Goal: Task Accomplishment & Management: Manage account settings

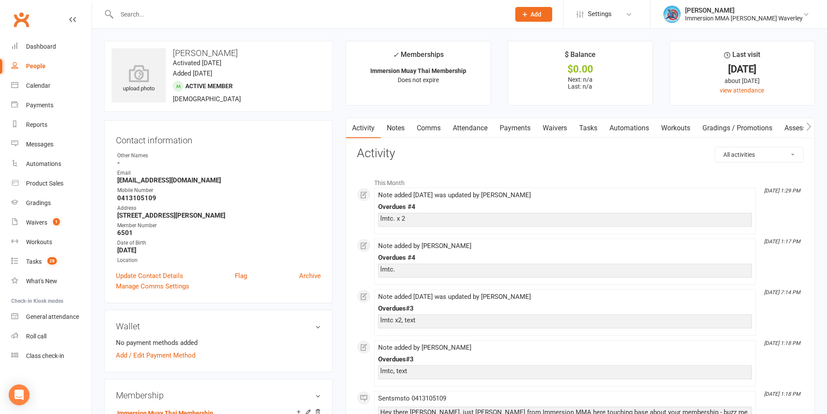
click at [386, 134] on link "Notes" at bounding box center [396, 128] width 30 height 20
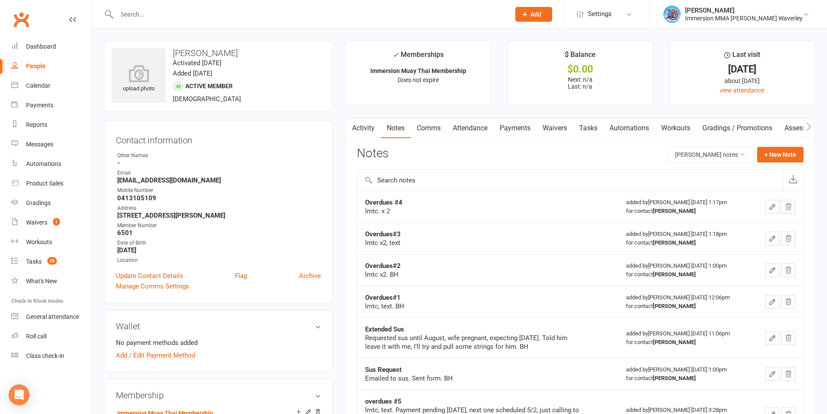
click at [429, 129] on link "Comms" at bounding box center [429, 128] width 36 height 20
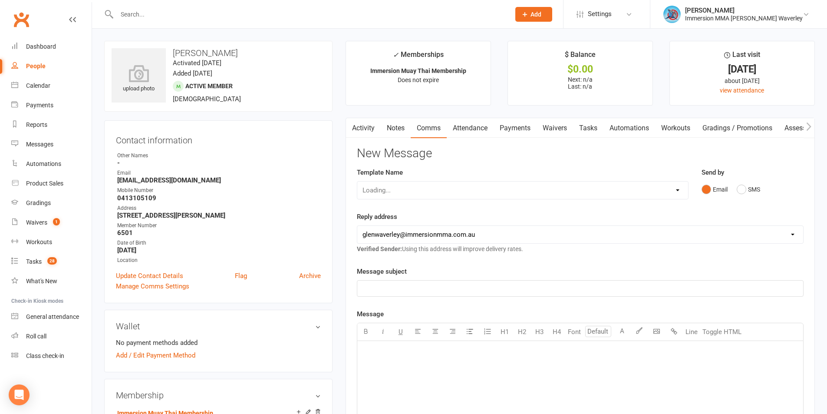
click at [389, 195] on div "Loading..." at bounding box center [523, 190] width 332 height 18
click at [391, 193] on div "Loading..." at bounding box center [523, 190] width 332 height 18
click at [391, 193] on select "Select Template [Email] Adult Appt Confirmation Email [SMS] Booking Confirmatio…" at bounding box center [522, 189] width 331 height 17
click at [512, 206] on div "Template Name Select Template [Email] Adult Appt Confirmation Email [SMS] Booki…" at bounding box center [522, 189] width 345 height 44
click at [593, 130] on link "Tasks" at bounding box center [588, 128] width 30 height 20
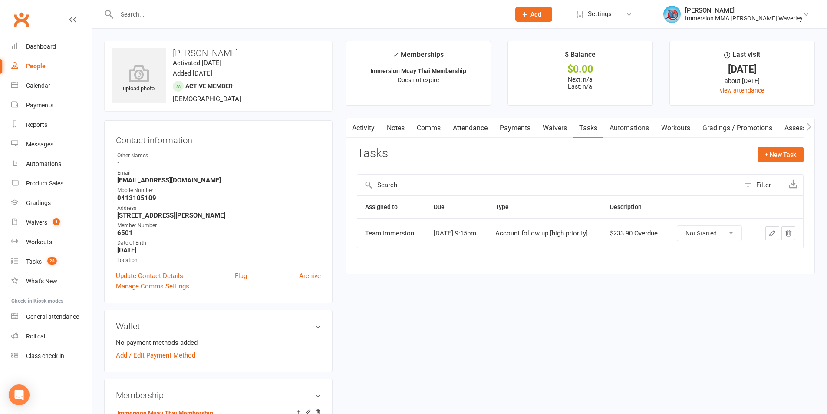
click at [405, 127] on link "Notes" at bounding box center [396, 128] width 30 height 20
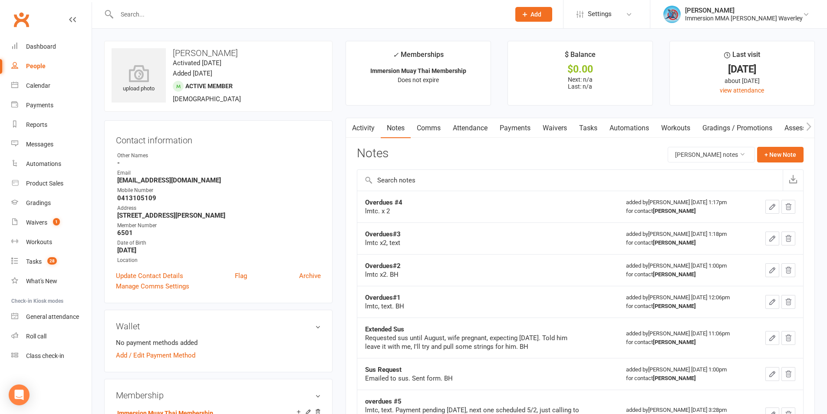
click at [425, 126] on link "Comms" at bounding box center [429, 128] width 36 height 20
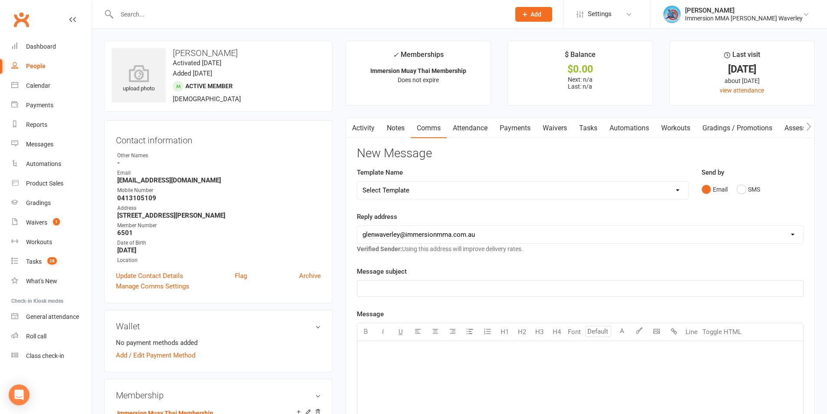
click at [405, 188] on select "Select Template [Email] Adult Appt Confirmation Email [SMS] Booking Confirmatio…" at bounding box center [522, 189] width 331 height 17
select select "8"
click at [357, 181] on select "Select Template [Email] Adult Appt Confirmation Email [SMS] Booking Confirmatio…" at bounding box center [522, 189] width 331 height 17
drag, startPoint x: 381, startPoint y: 284, endPoint x: 221, endPoint y: 292, distance: 160.3
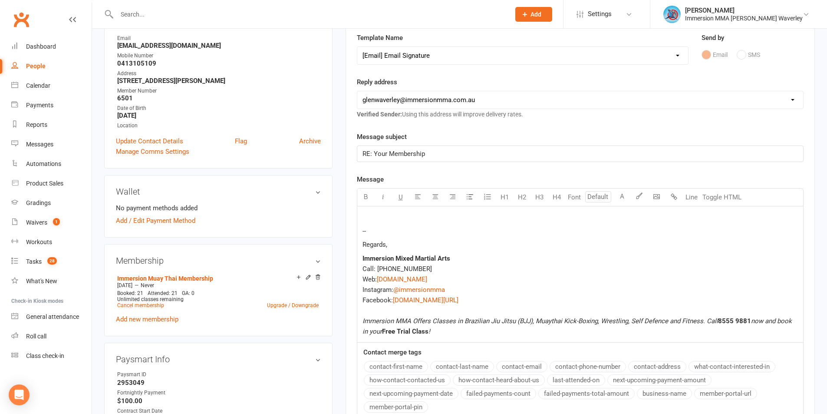
scroll to position [138, 0]
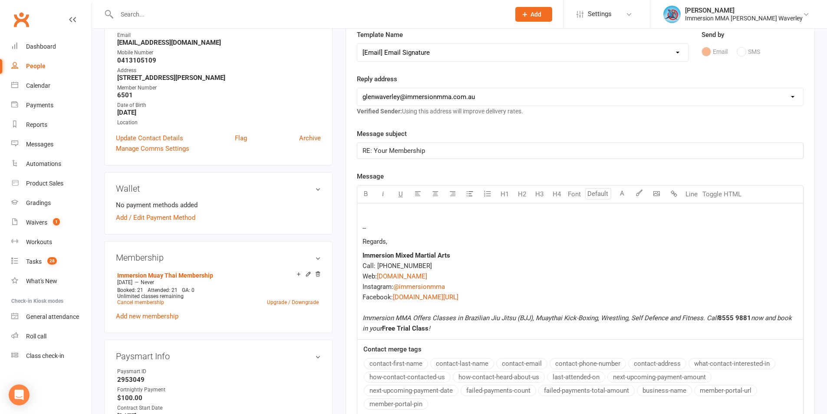
click at [391, 149] on span "RE: Your Membership" at bounding box center [393, 151] width 62 height 8
click at [375, 206] on div "-- Regards, Immersion Mixed Martial Arts Call: (03) 8555 9881 Web: $ www.immers…" at bounding box center [580, 271] width 446 height 136
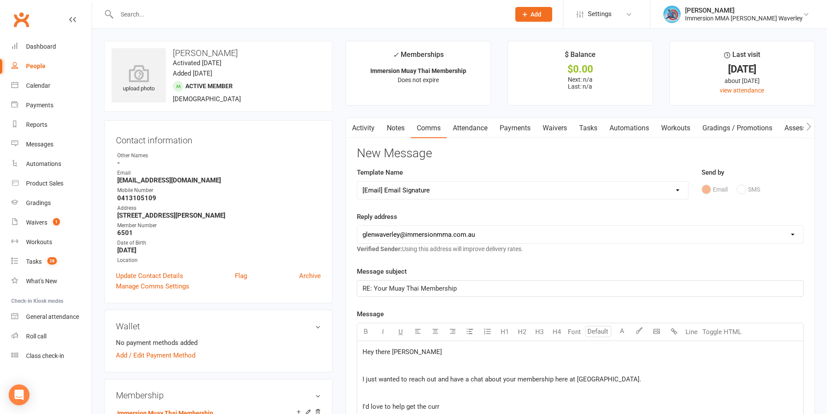
scroll to position [116, 0]
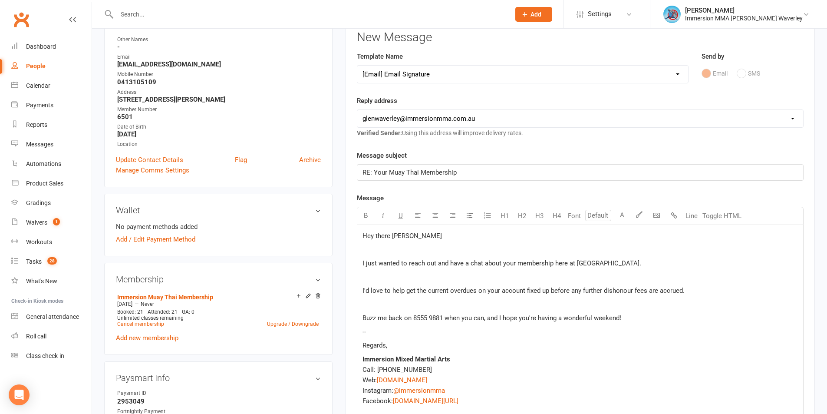
click at [600, 319] on span "Buzz me back on 8555 9881 when you can, and I hope you're having a wonderful we…" at bounding box center [491, 318] width 259 height 8
click at [596, 321] on span "Buzz me back on 8555 9881 when you can, and I hope you're having a wonderful we…" at bounding box center [491, 318] width 259 height 8
click at [422, 344] on p "Regards," at bounding box center [579, 345] width 435 height 10
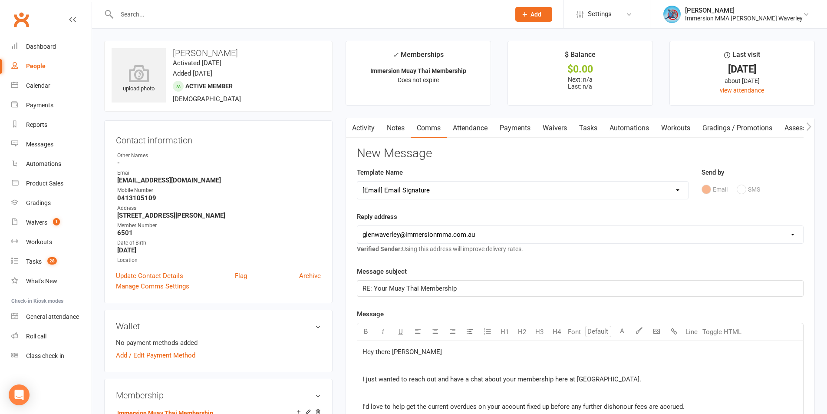
scroll to position [347, 0]
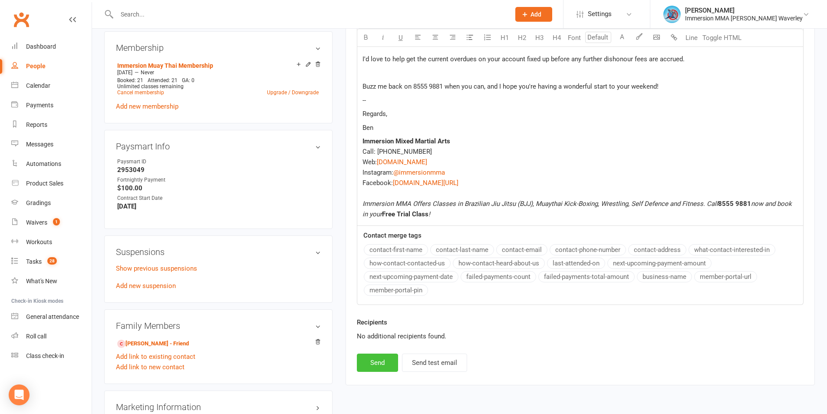
click at [372, 371] on button "Send" at bounding box center [377, 362] width 41 height 18
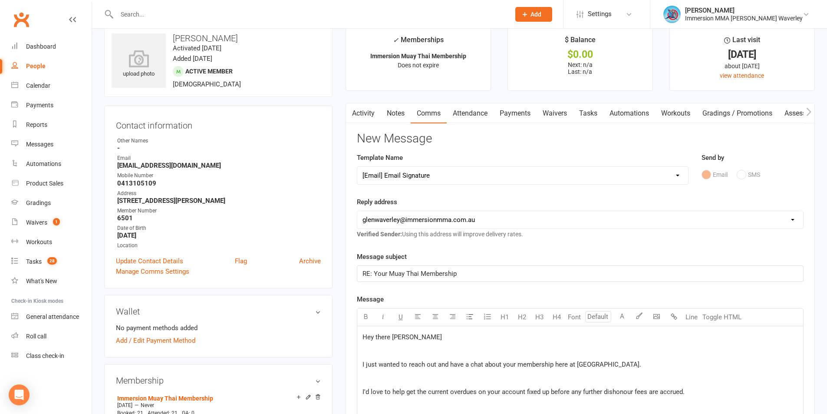
scroll to position [0, 0]
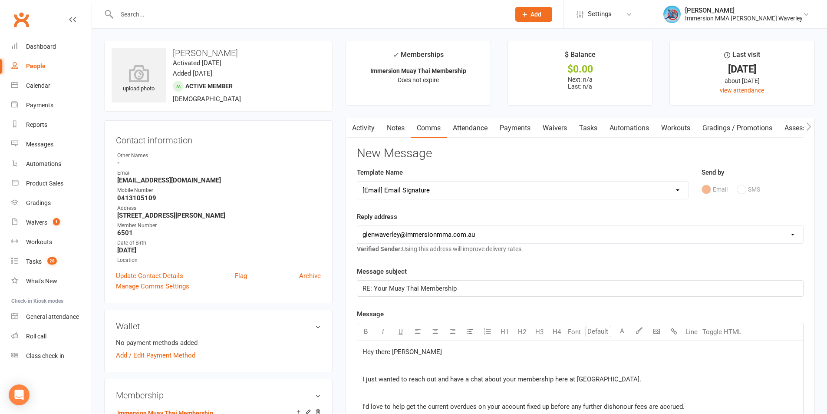
select select
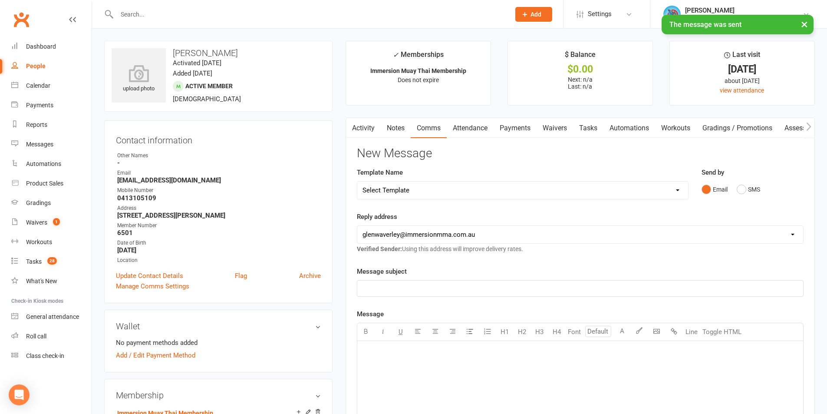
click at [398, 131] on link "Notes" at bounding box center [396, 128] width 30 height 20
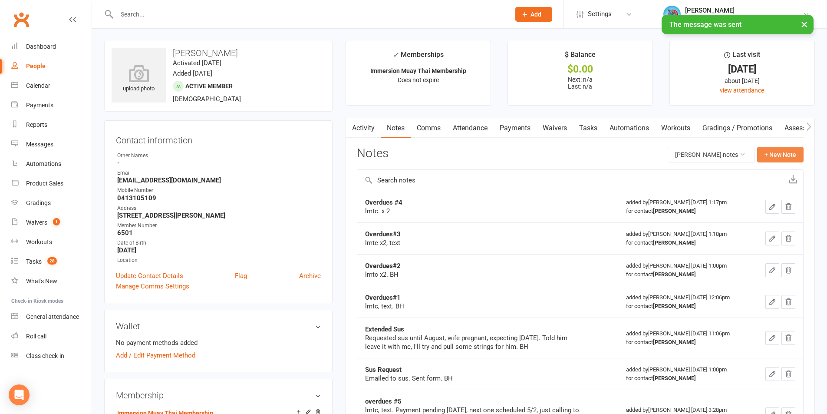
click at [777, 147] on button "+ New Note" at bounding box center [780, 155] width 46 height 16
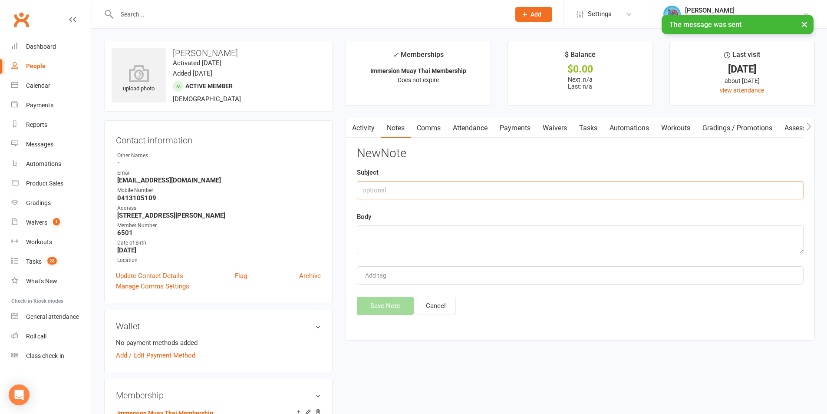
click at [408, 187] on input "text" at bounding box center [580, 190] width 447 height 18
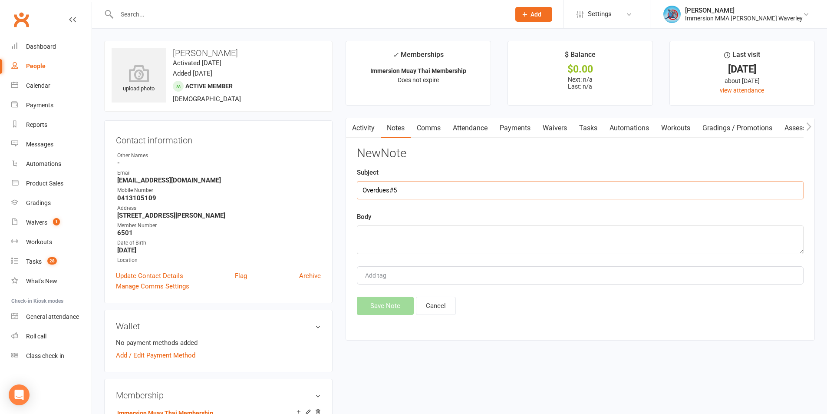
type input "Overdues#5"
type textarea "lmtc, email"
click at [372, 298] on button "Save Note" at bounding box center [385, 305] width 57 height 18
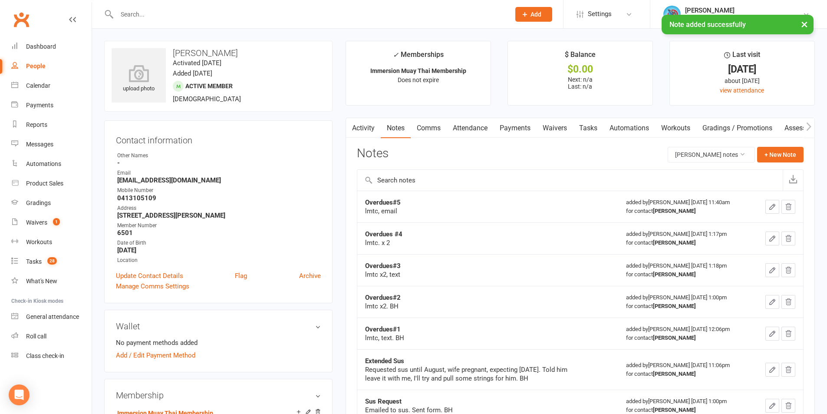
click at [598, 133] on link "Tasks" at bounding box center [588, 128] width 30 height 20
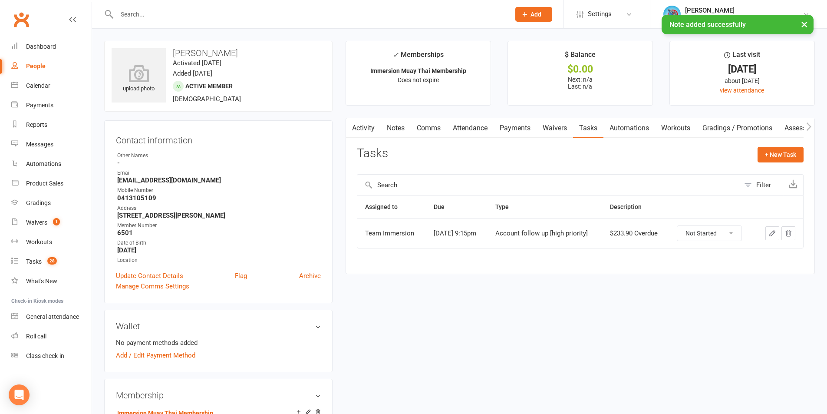
click at [771, 232] on icon "button" at bounding box center [772, 233] width 8 height 8
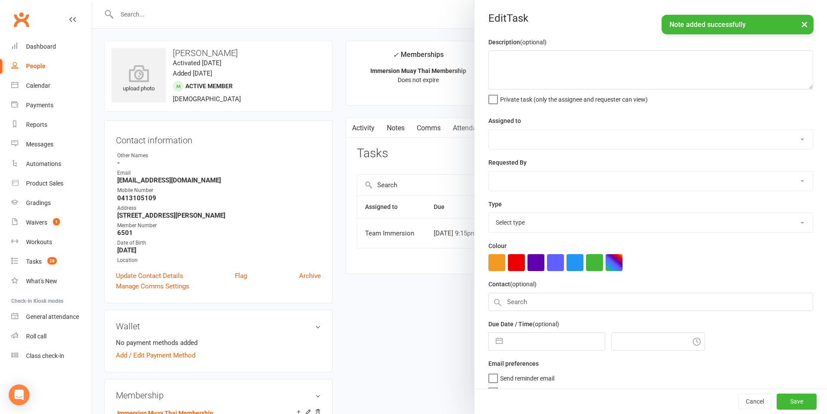
type textarea "$233.90 Overdue"
select select "48837"
select select "48840"
type input "11 Oct 2025"
type input "9:15pm"
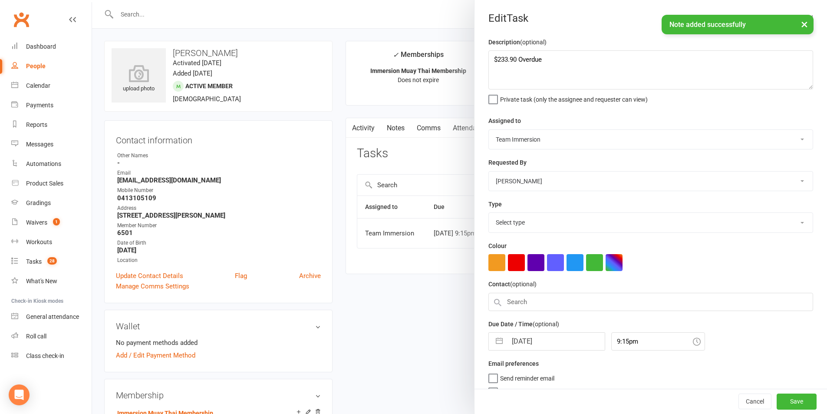
select select "27317"
click at [533, 347] on input "11 Oct 2025" at bounding box center [556, 338] width 98 height 17
select select "8"
select select "2025"
select select "9"
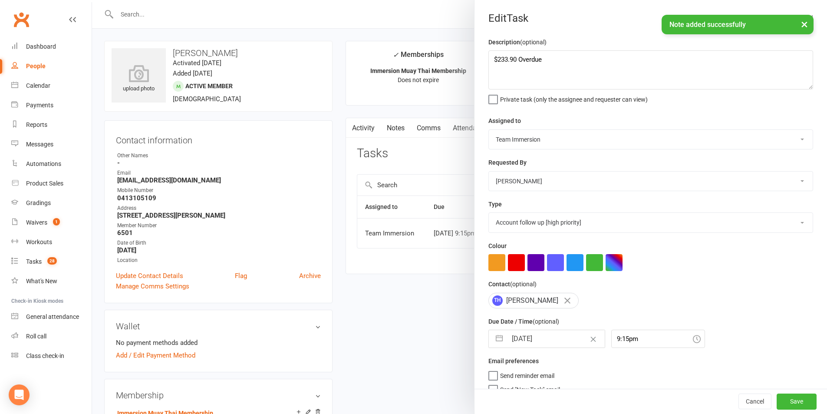
select select "2025"
select select "10"
select select "2025"
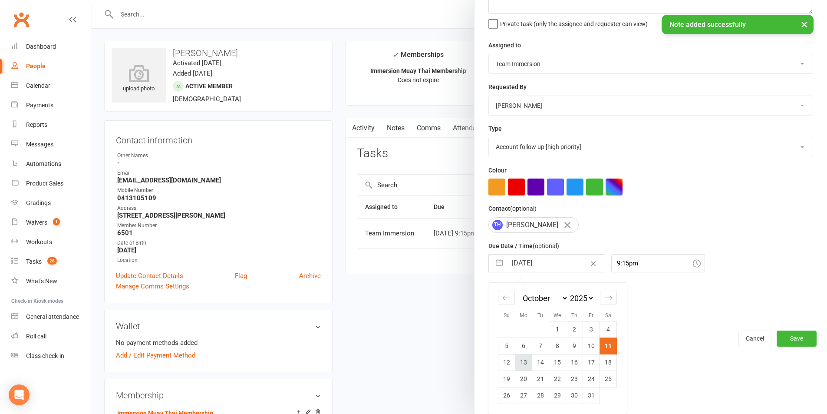
click at [523, 362] on td "13" at bounding box center [523, 362] width 17 height 16
type input "13 Oct 2025"
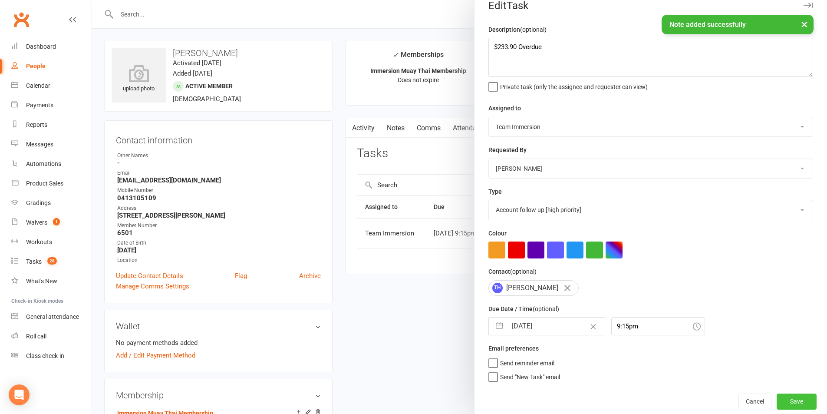
click at [784, 394] on button "Save" at bounding box center [796, 401] width 40 height 16
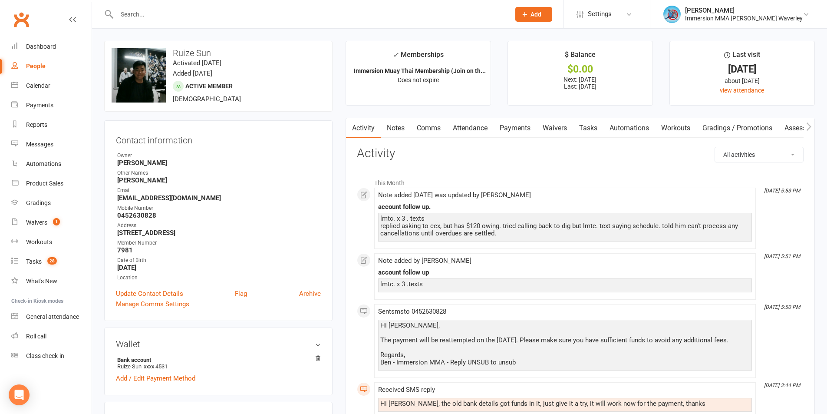
click at [398, 131] on link "Notes" at bounding box center [396, 128] width 30 height 20
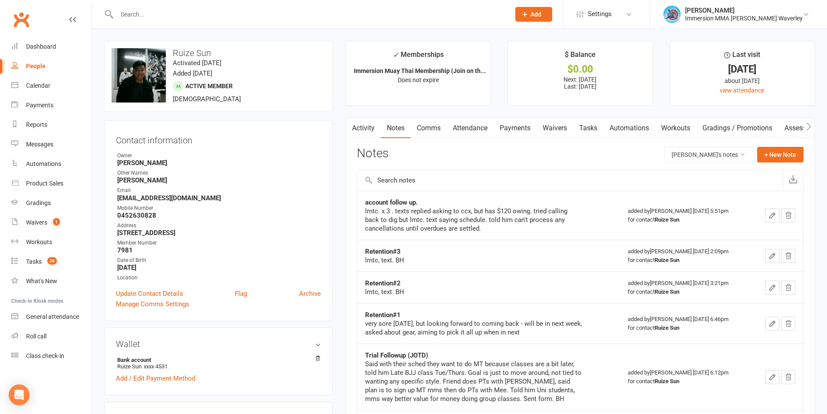
click at [586, 125] on link "Tasks" at bounding box center [588, 128] width 30 height 20
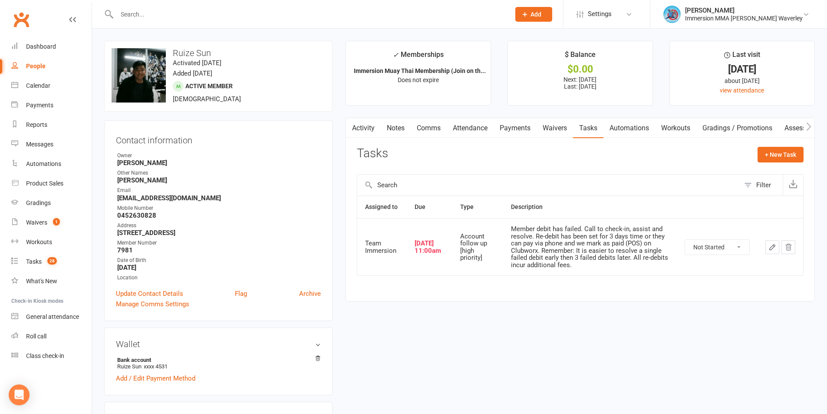
click at [519, 132] on link "Payments" at bounding box center [514, 128] width 43 height 20
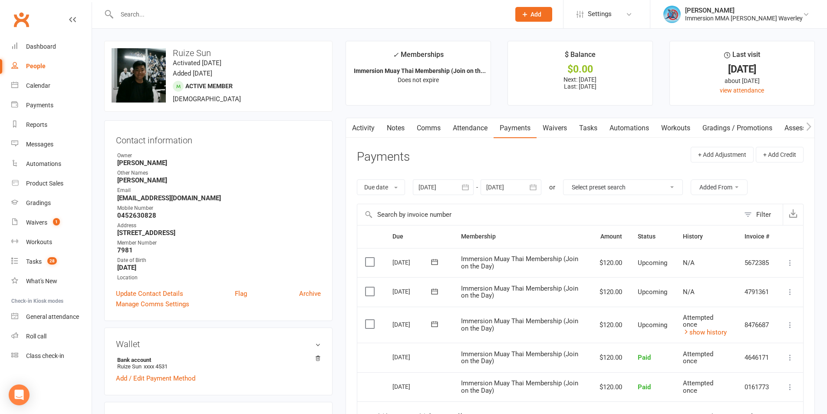
click at [388, 128] on link "Notes" at bounding box center [396, 128] width 30 height 20
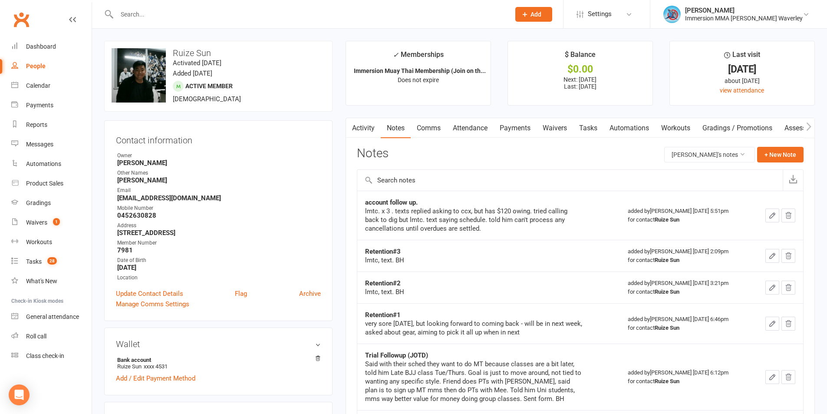
click at [372, 129] on link "Activity" at bounding box center [363, 128] width 35 height 20
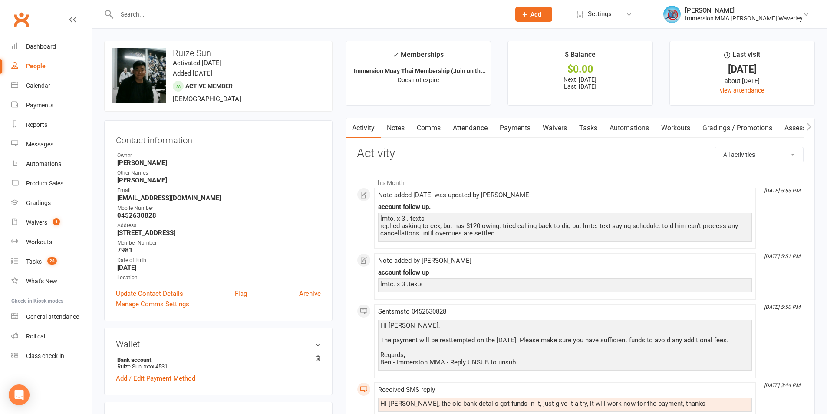
click at [594, 128] on link "Tasks" at bounding box center [588, 128] width 30 height 20
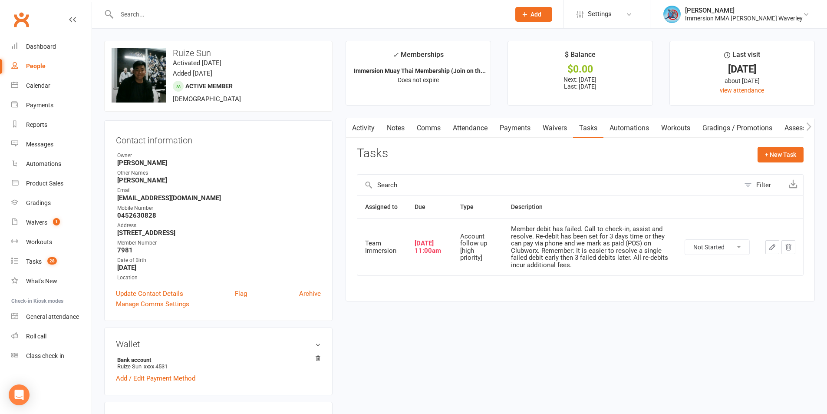
click at [365, 129] on link "Activity" at bounding box center [363, 128] width 35 height 20
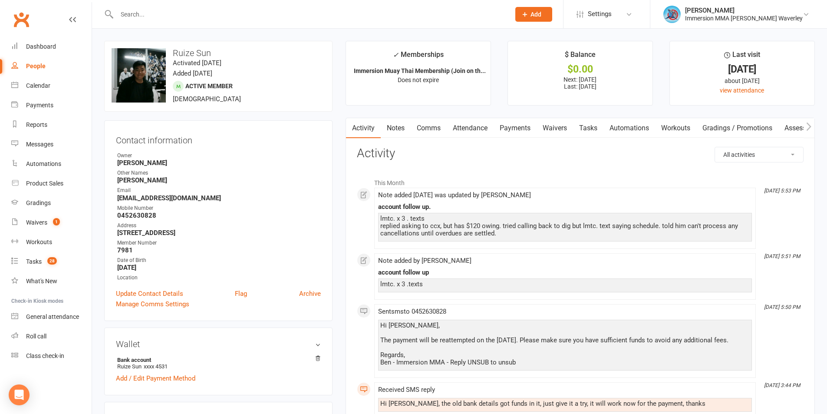
click at [549, 131] on link "Waivers" at bounding box center [554, 128] width 36 height 20
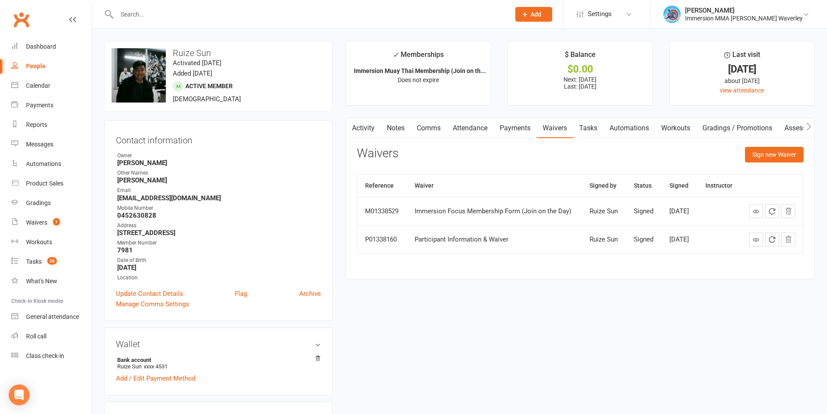
click at [360, 131] on link "Activity" at bounding box center [363, 128] width 35 height 20
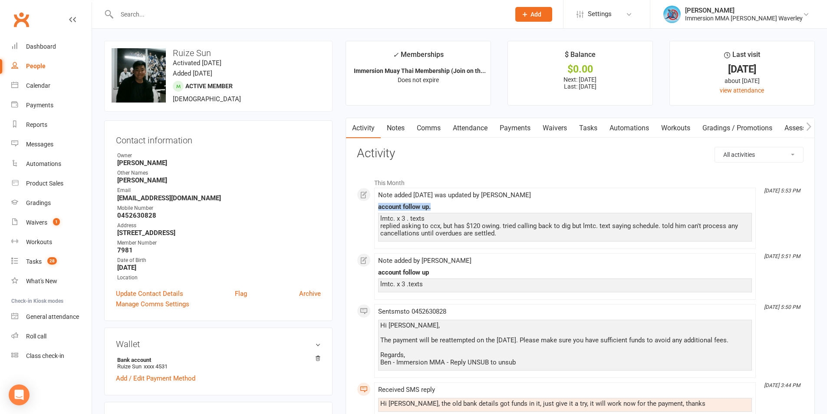
drag, startPoint x: 431, startPoint y: 207, endPoint x: 372, endPoint y: 207, distance: 59.0
click at [400, 131] on link "Notes" at bounding box center [396, 128] width 30 height 20
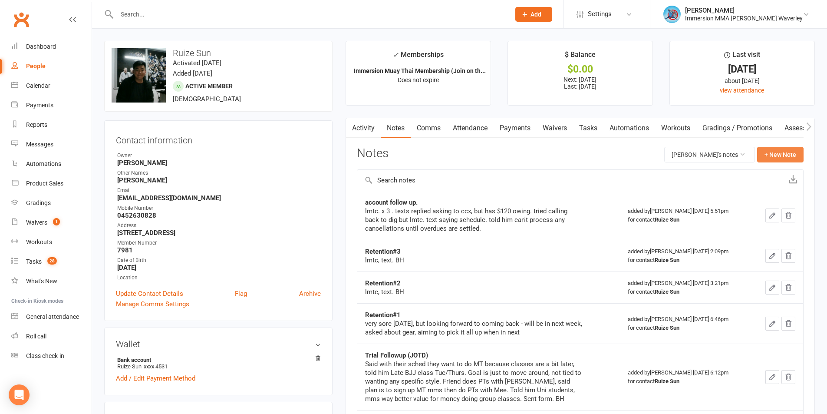
click at [785, 154] on button "+ New Note" at bounding box center [780, 155] width 46 height 16
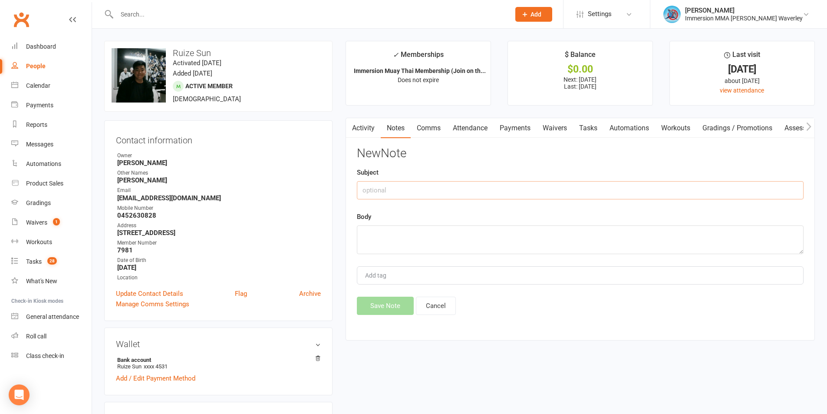
click at [432, 187] on input "text" at bounding box center [580, 190] width 447 height 18
type input "Account Followup#2"
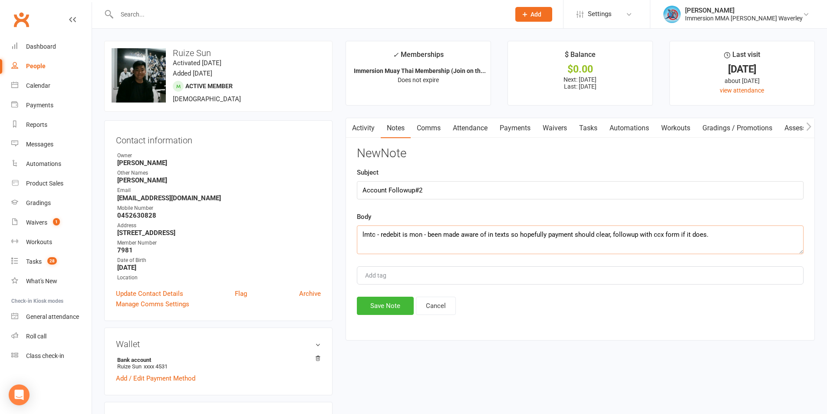
click at [425, 238] on textarea "lmtc - redebit is mon - been made aware of in texts so hopefully payment should…" at bounding box center [580, 239] width 447 height 29
type textarea "lmtc - redebit is mon, been made aware of in texts so hopefully payment should …"
click at [391, 306] on button "Save Note" at bounding box center [385, 305] width 57 height 18
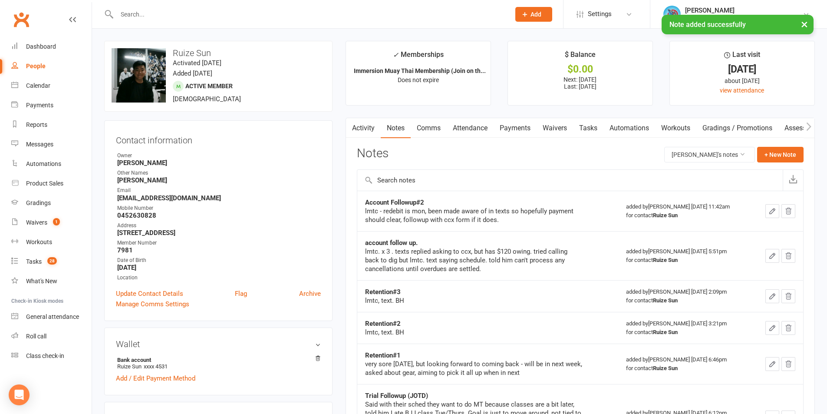
click at [582, 119] on link "Tasks" at bounding box center [588, 128] width 30 height 20
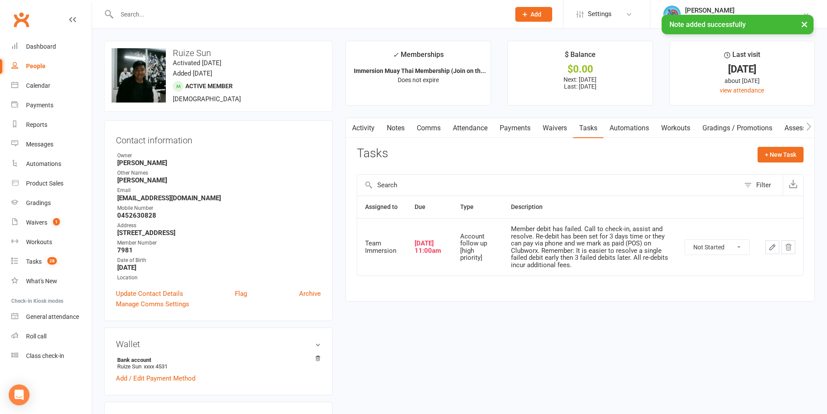
click at [768, 250] on icon "button" at bounding box center [772, 247] width 8 height 8
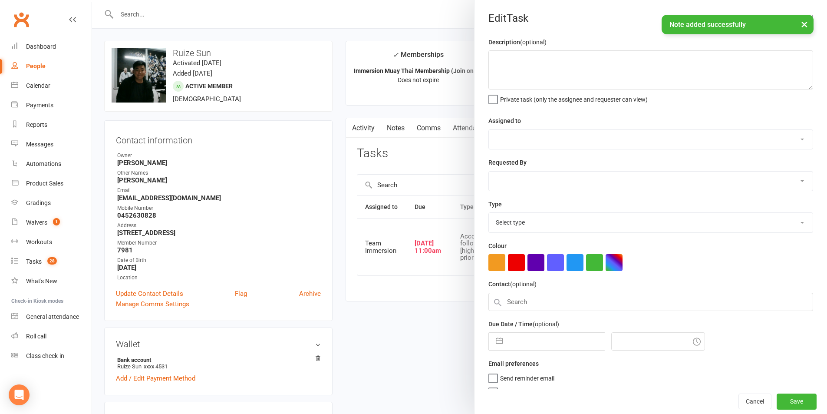
type textarea "Member debit has failed. Call to check-in, assist and resolve. Re-debit has bee…"
select select "48837"
type input "11 Oct 2025"
type input "11:00am"
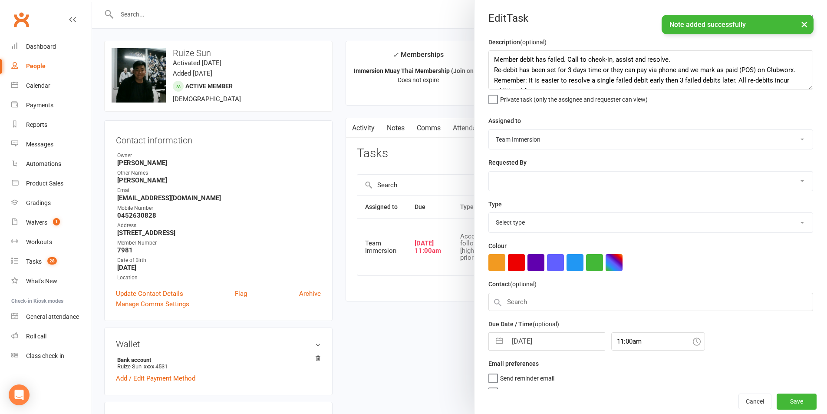
select select "27317"
click at [529, 344] on input "11 Oct 2025" at bounding box center [556, 338] width 98 height 17
select select "8"
select select "2025"
select select "9"
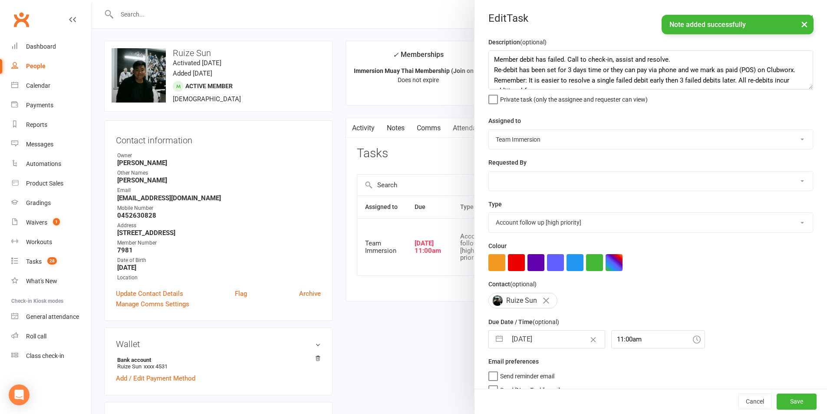
select select "2025"
select select "10"
select select "2025"
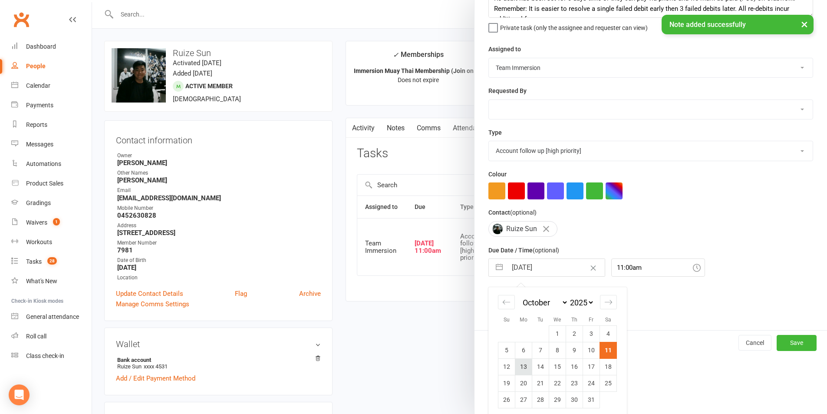
click at [524, 364] on td "13" at bounding box center [523, 366] width 17 height 16
type input "13 Oct 2025"
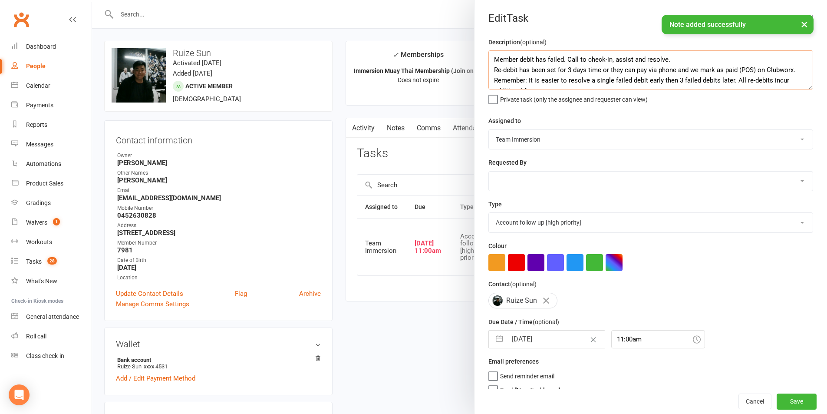
click at [538, 68] on textarea "Member debit has failed. Call to check-in, assist and resolve. Re-debit has bee…" at bounding box center [650, 69] width 325 height 39
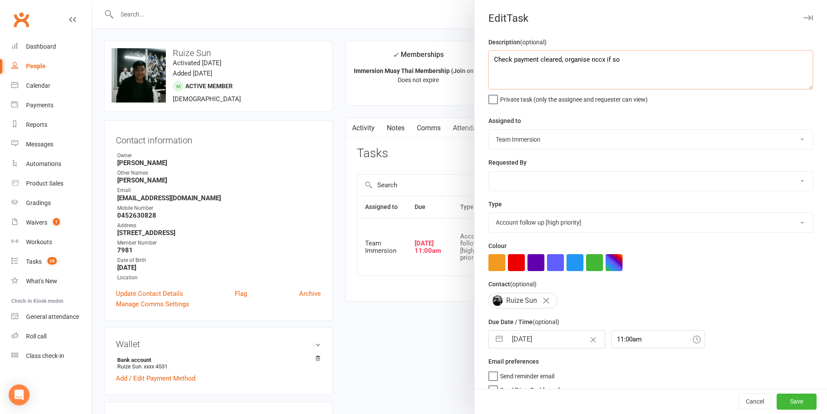
click at [591, 64] on textarea "Check payment cleared, organise nccx if so" at bounding box center [650, 69] width 325 height 39
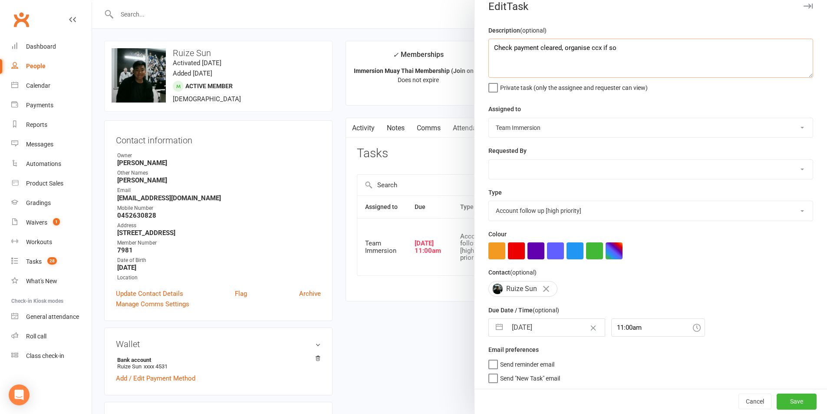
scroll to position [16, 0]
type textarea "Check payment cleared, organise ccx if so"
click at [778, 398] on button "Save" at bounding box center [796, 401] width 40 height 16
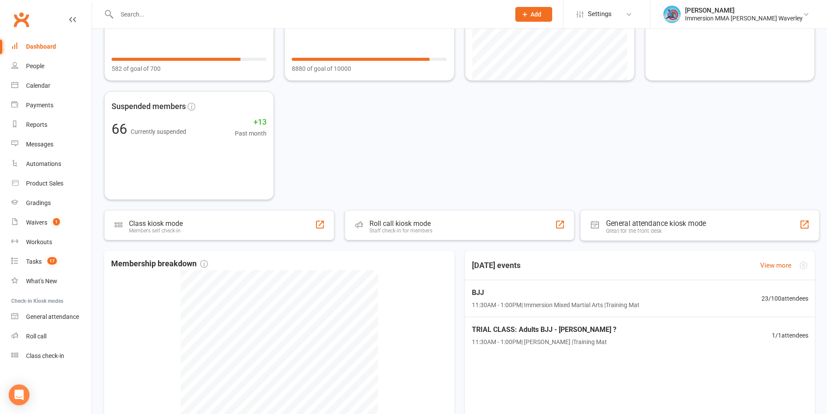
scroll to position [116, 0]
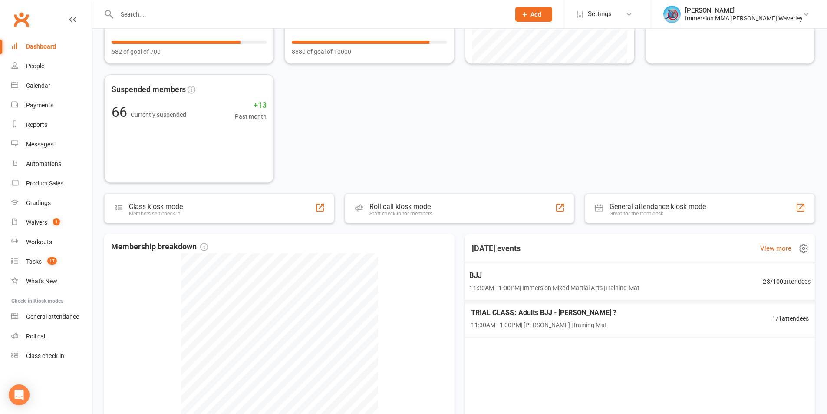
click at [779, 239] on div "Today's events View more" at bounding box center [640, 248] width 364 height 30
click at [782, 242] on div "View more" at bounding box center [787, 248] width 55 height 14
click at [781, 244] on link "View more" at bounding box center [775, 248] width 31 height 10
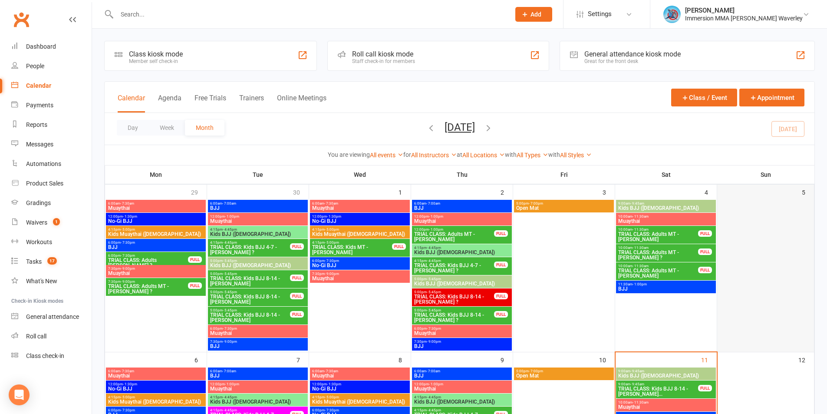
scroll to position [116, 0]
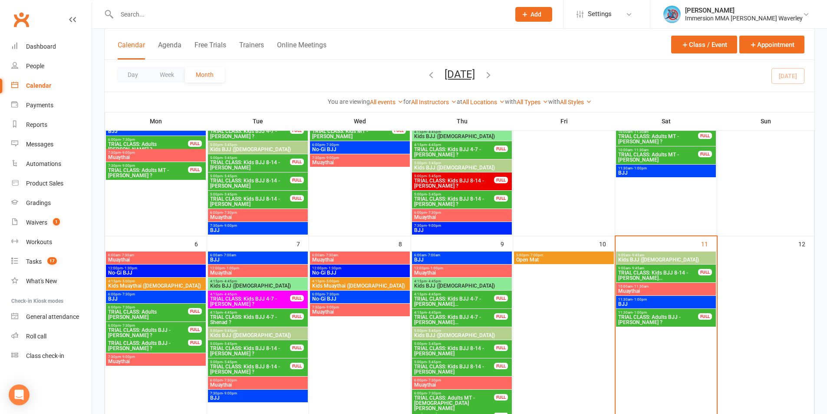
click at [665, 271] on span "TRIAL CLASS: Kids BJJ 8-14 - Aleksandra Gervinskai..." at bounding box center [658, 275] width 81 height 10
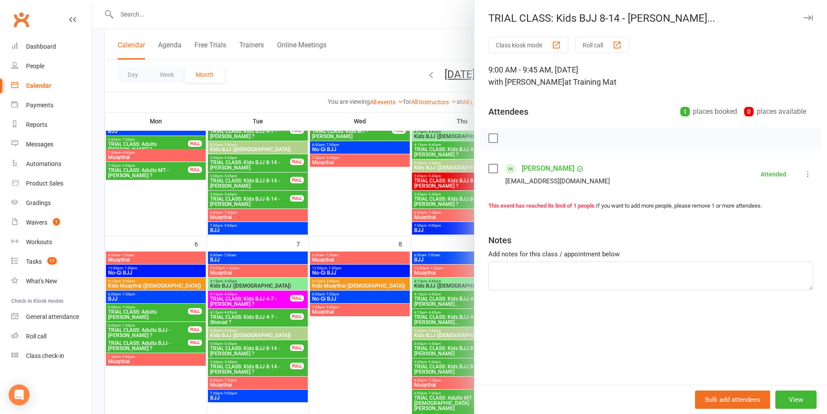
click at [574, 171] on link "Aleksandra Gervinskaite" at bounding box center [548, 168] width 53 height 14
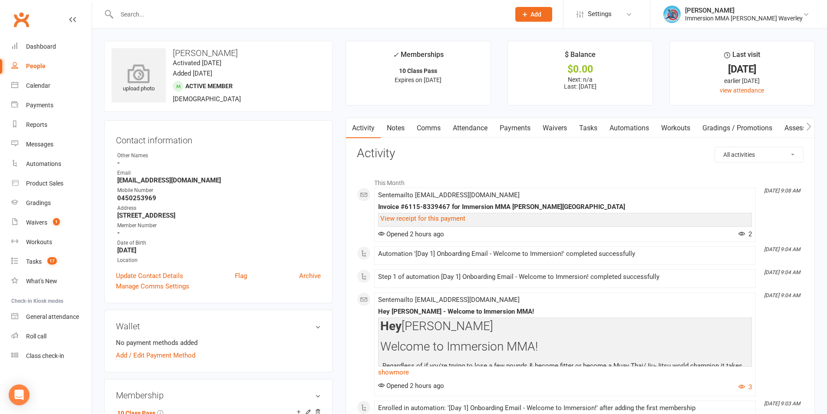
click at [120, 69] on icon at bounding box center [139, 73] width 60 height 19
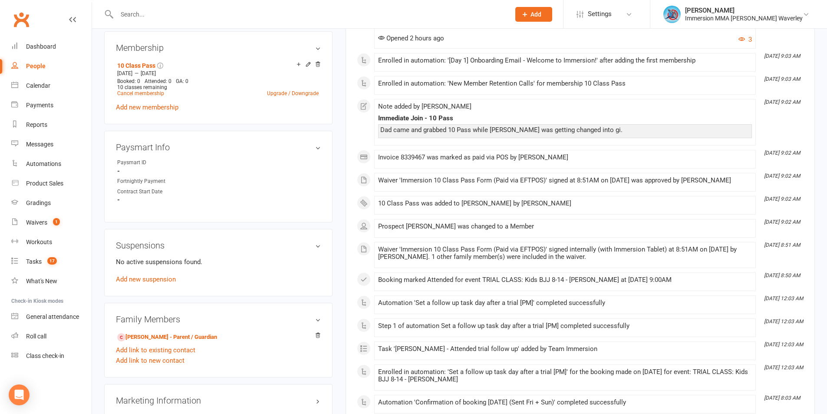
scroll to position [463, 0]
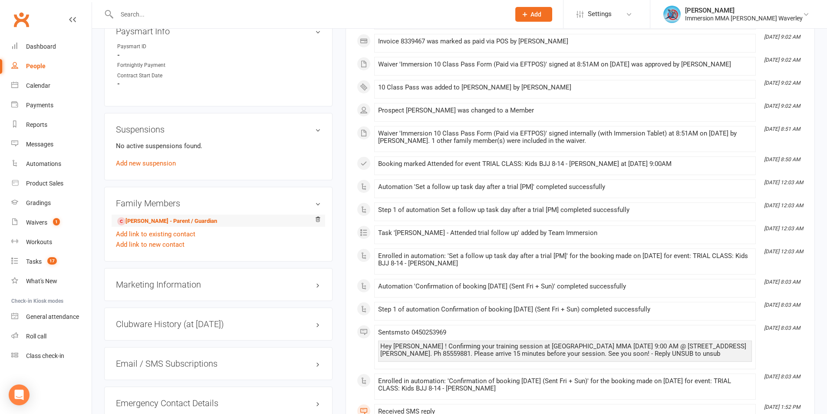
click at [168, 226] on li "Gediminas Gervinskas - Parent / Guardian" at bounding box center [218, 220] width 205 height 12
click at [171, 223] on link "Gediminas Gervinskas - Parent / Guardian" at bounding box center [167, 221] width 100 height 9
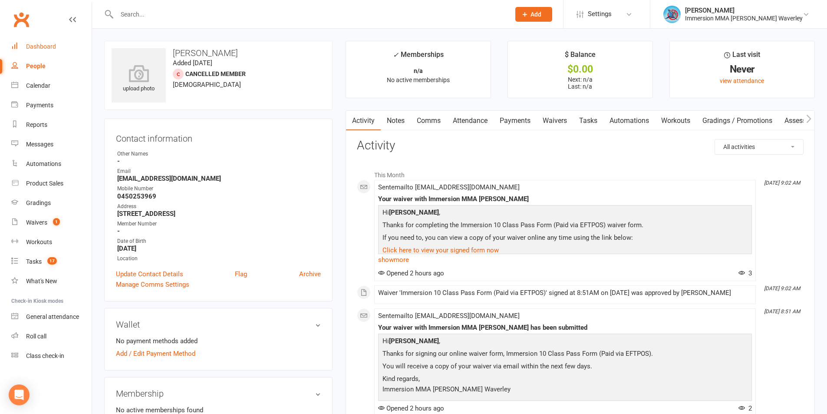
click at [29, 45] on div "Dashboard" at bounding box center [41, 46] width 30 height 7
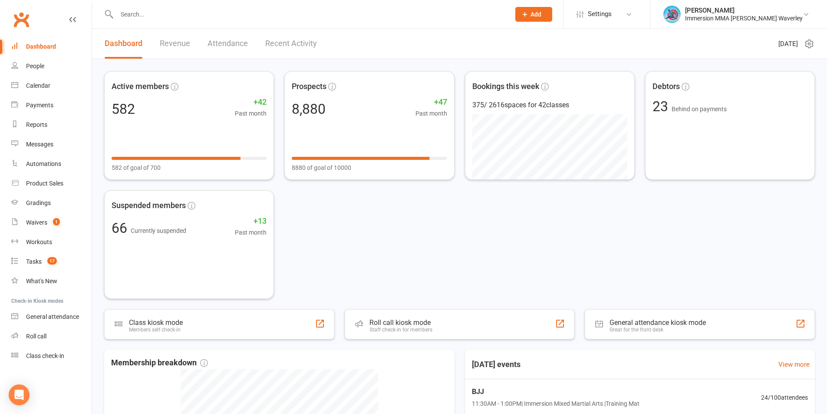
click at [137, 14] on input "text" at bounding box center [309, 14] width 390 height 12
paste input "serenie.khuon@gmail.com"
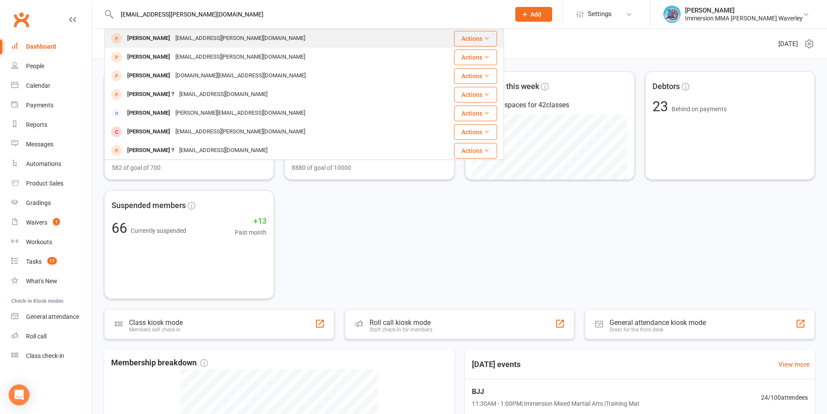
type input "serenie.khuon@gmail.com"
click at [153, 38] on div "Serenie Khuon" at bounding box center [149, 38] width 48 height 13
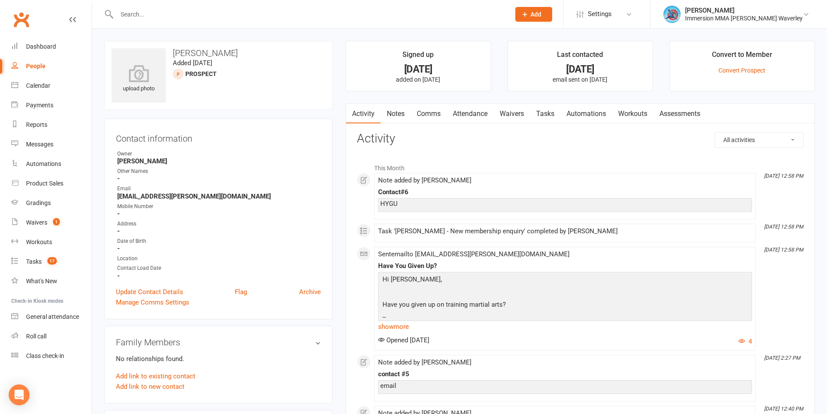
click at [541, 113] on link "Tasks" at bounding box center [545, 114] width 30 height 20
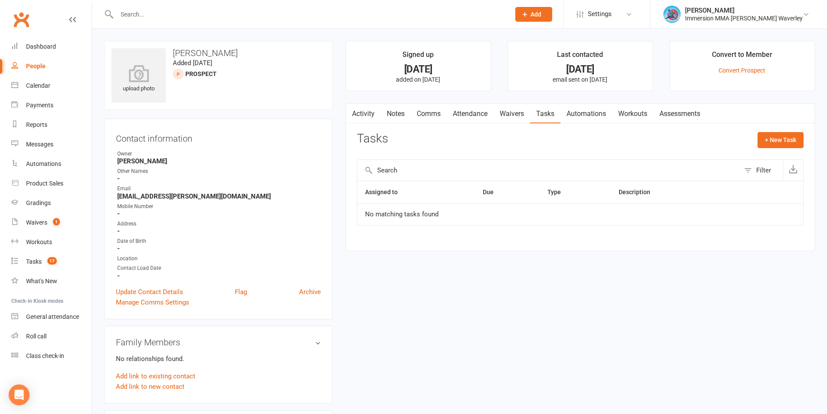
click at [382, 115] on link "Notes" at bounding box center [396, 114] width 30 height 20
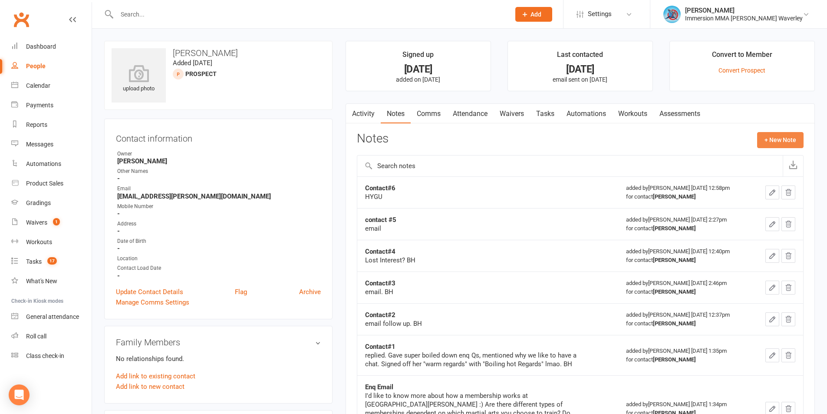
click at [767, 135] on button "+ New Note" at bounding box center [780, 140] width 46 height 16
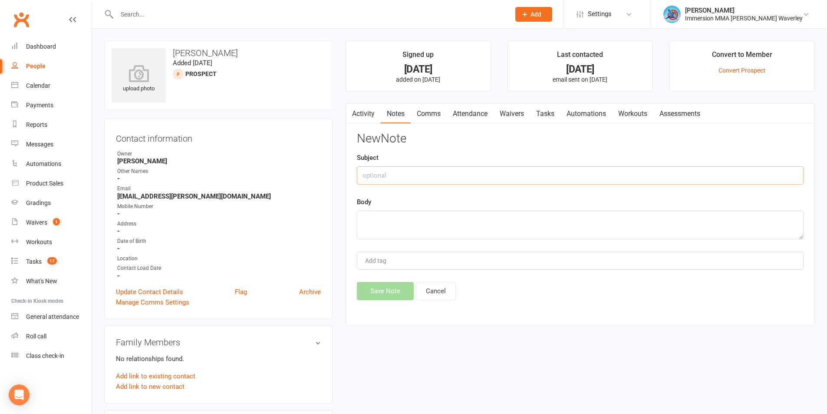
click at [417, 177] on input "text" at bounding box center [580, 175] width 447 height 18
type input "Re-enq"
paste textarea "My apologies for going MIA. I've been sick and on a uni/placement grind! I'm cu…"
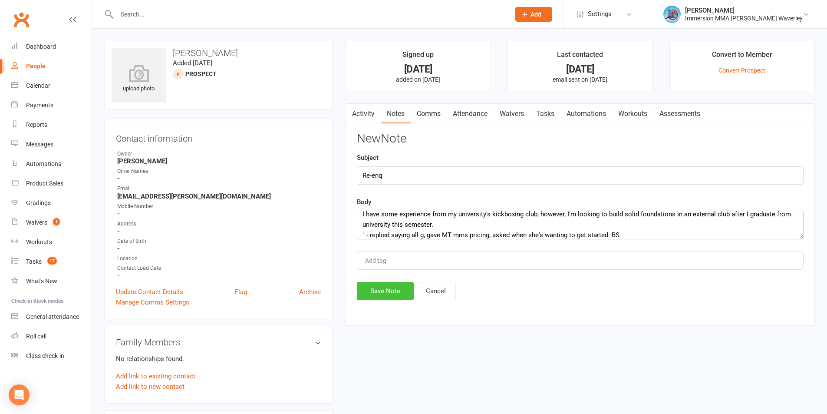
type textarea "replied to email "My apologies for going MIA. I've been sick and on a uni/place…"
click at [388, 291] on button "Save Note" at bounding box center [385, 291] width 57 height 18
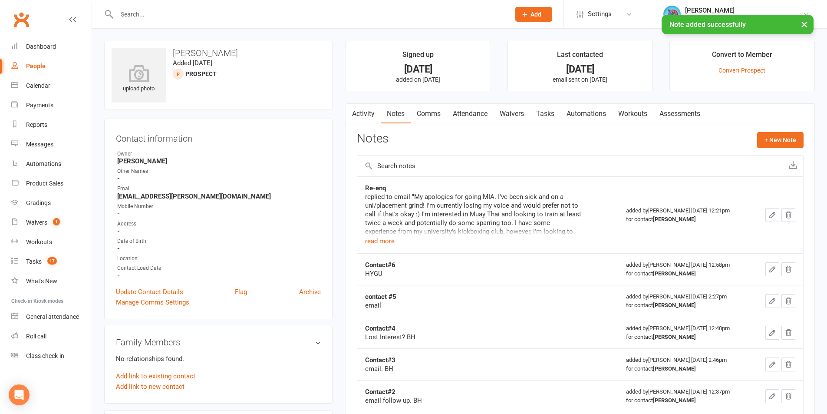
click at [553, 114] on link "Tasks" at bounding box center [545, 114] width 30 height 20
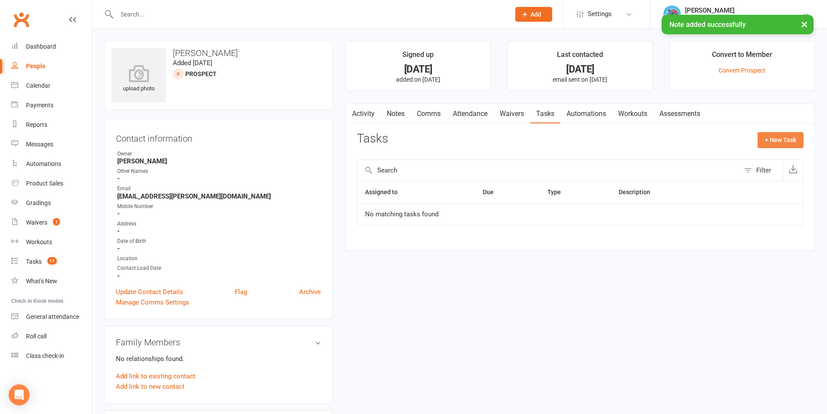
click at [772, 138] on button "+ New Task" at bounding box center [780, 140] width 46 height 16
select select "48839"
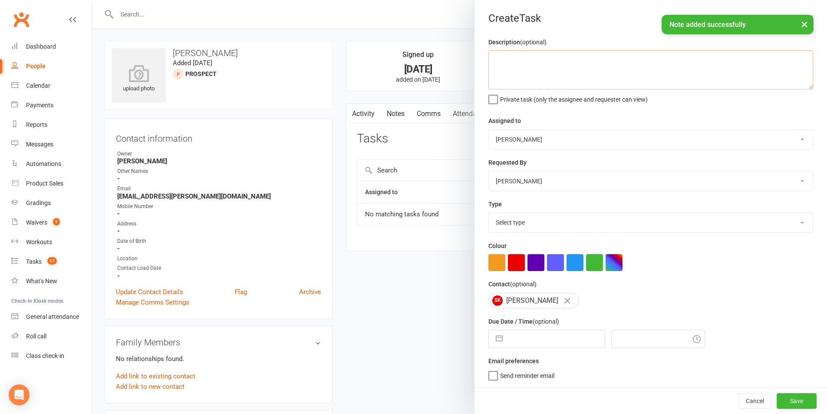
click at [546, 73] on textarea at bounding box center [650, 69] width 325 height 39
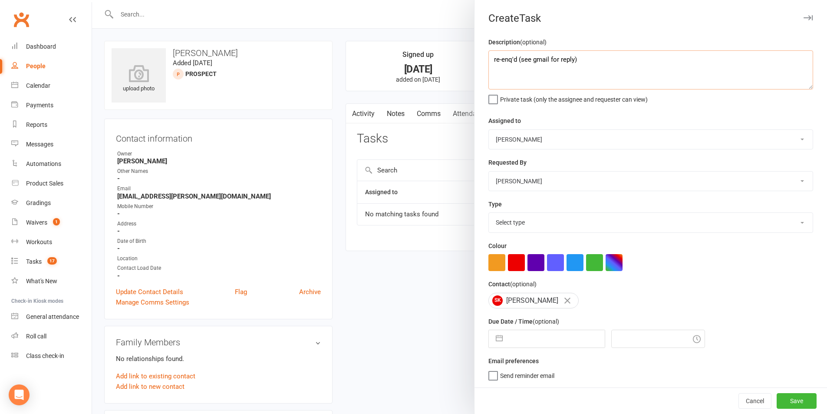
type textarea "re-enq'd (see gmail for reply)"
click at [582, 142] on select "Team Immersion Ben Street David Marinakis James Fitzgerald lee Ting Immersion T…" at bounding box center [651, 139] width 324 height 19
select select "48837"
click at [489, 130] on select "Team Immersion Ben Street David Marinakis James Fitzgerald lee Ting Immersion T…" at bounding box center [651, 139] width 324 height 19
click at [549, 222] on select "Select type Account follow up [high priority] Attended trial follow up Chase si…" at bounding box center [651, 222] width 324 height 19
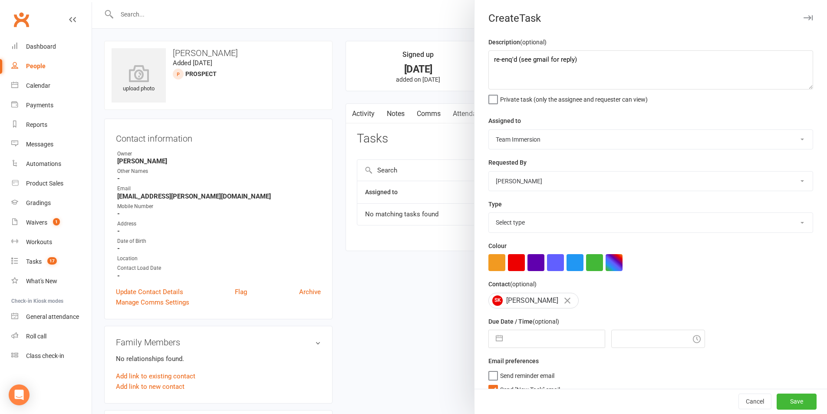
select select "27312"
click at [489, 214] on select "Select type Account follow up [high priority] Attended trial follow up Chase si…" at bounding box center [651, 222] width 324 height 19
click at [526, 341] on input "text" at bounding box center [556, 338] width 98 height 17
select select "8"
select select "2025"
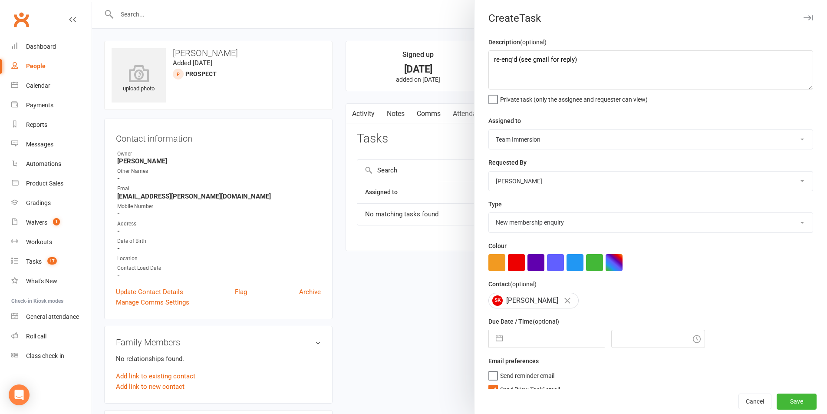
select select "9"
select select "2025"
select select "10"
select select "2025"
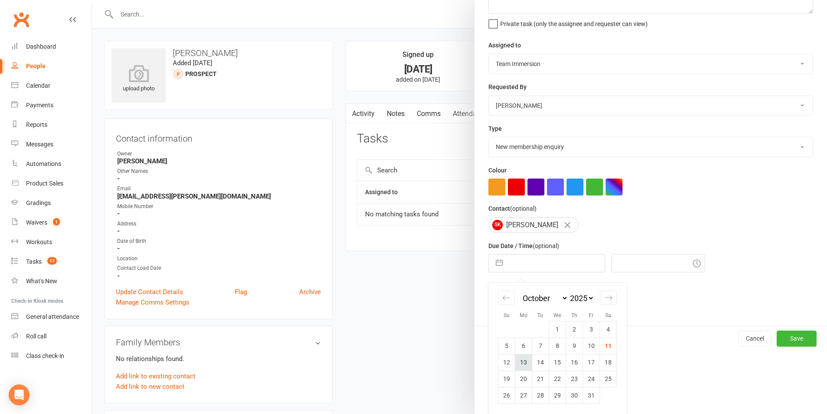
click at [523, 365] on td "13" at bounding box center [523, 362] width 17 height 16
type input "13 Oct 2025"
type input "12:30pm"
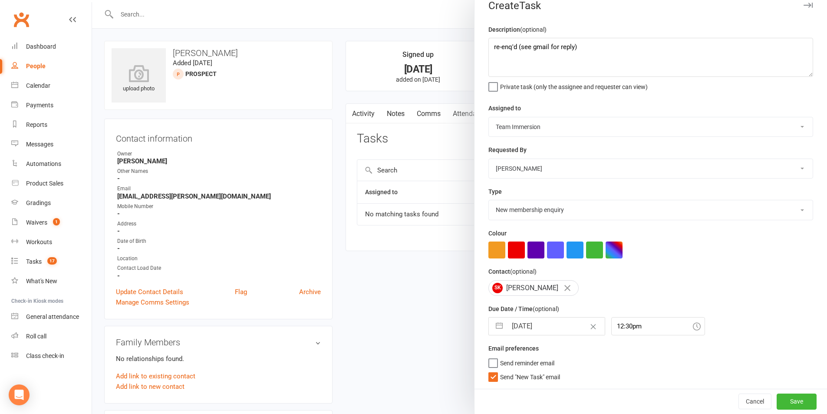
click at [524, 378] on span "Send "New Task" email" at bounding box center [530, 375] width 60 height 10
click at [524, 370] on input "Send "New Task" email" at bounding box center [524, 370] width 72 height 0
click at [788, 399] on button "Save" at bounding box center [796, 401] width 40 height 16
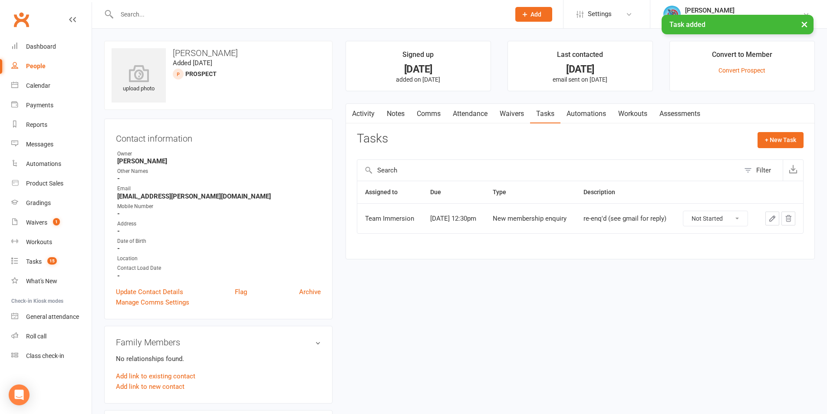
click at [765, 214] on button "button" at bounding box center [772, 218] width 14 height 14
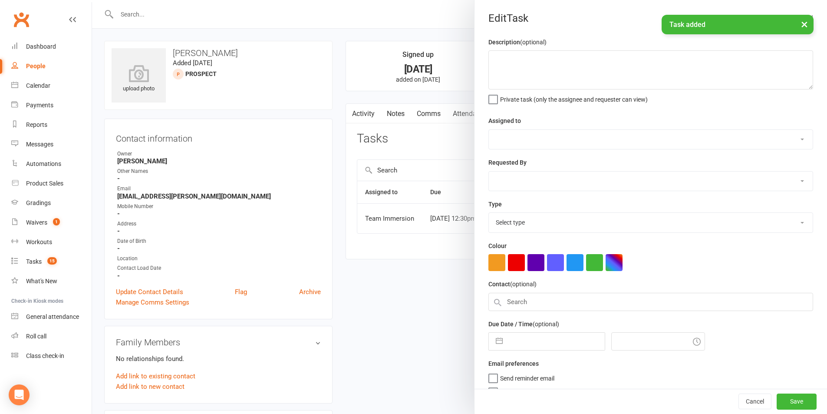
type textarea "re-enq'd (see gmail for reply)"
select select "48837"
select select "48839"
type input "13 Oct 2025"
type input "12:30pm"
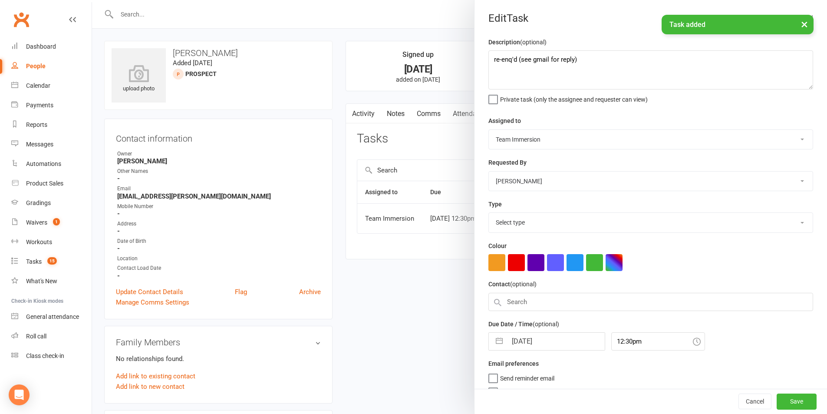
select select "27312"
click at [633, 67] on textarea "re-enq'd (see gmail for reply)" at bounding box center [650, 69] width 325 height 39
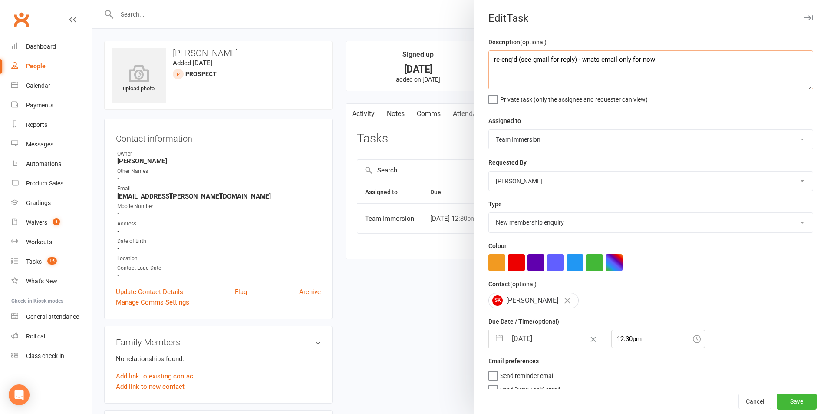
click at [593, 61] on textarea "re-enq'd (see gmail for reply) - wnats email only for now" at bounding box center [650, 69] width 325 height 39
type textarea "re-enq'd (see gmail for reply) - wants email only for now"
click at [776, 404] on button "Save" at bounding box center [796, 402] width 40 height 16
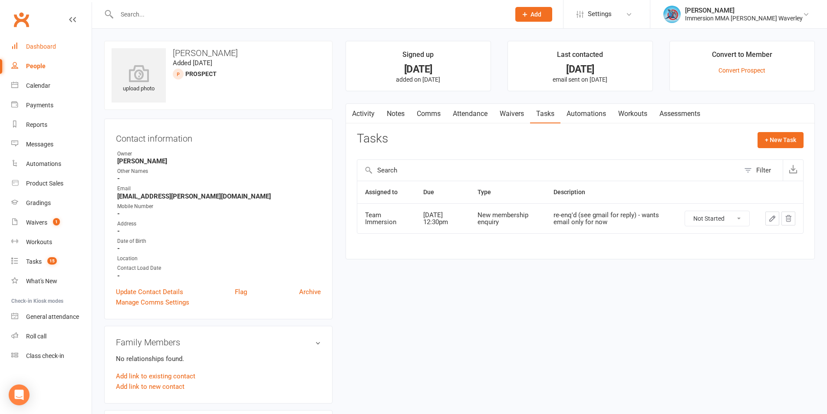
click at [38, 51] on link "Dashboard" at bounding box center [51, 47] width 80 height 20
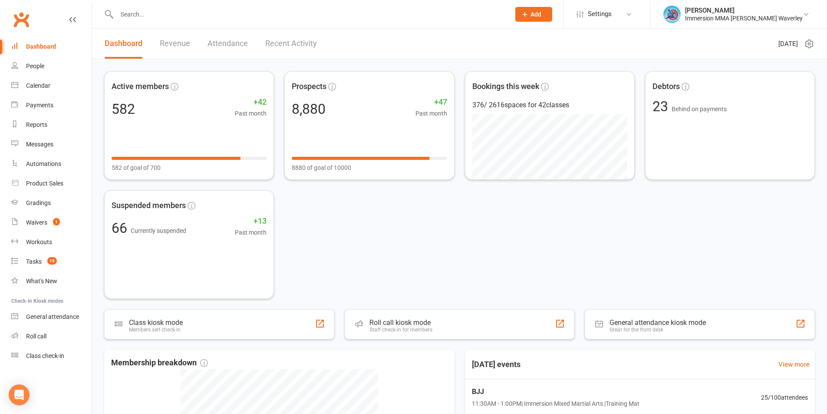
click at [262, 21] on div at bounding box center [304, 14] width 400 height 28
click at [283, 16] on input "text" at bounding box center [309, 14] width 390 height 12
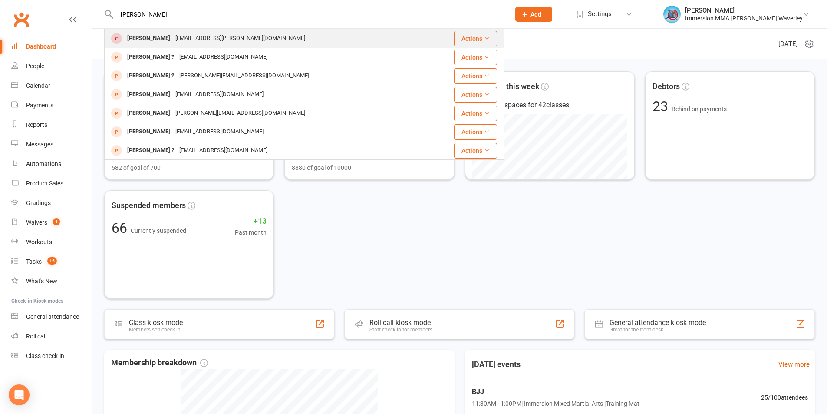
type input "andra"
click at [140, 43] on div "Andre Litty" at bounding box center [149, 38] width 48 height 13
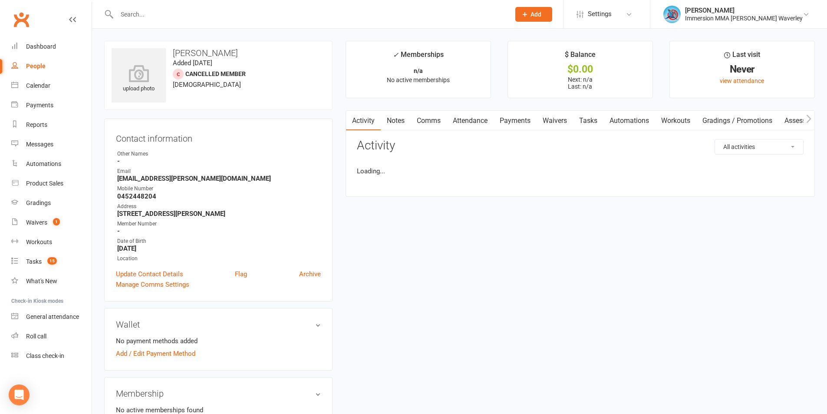
click at [144, 18] on input "text" at bounding box center [309, 14] width 390 height 12
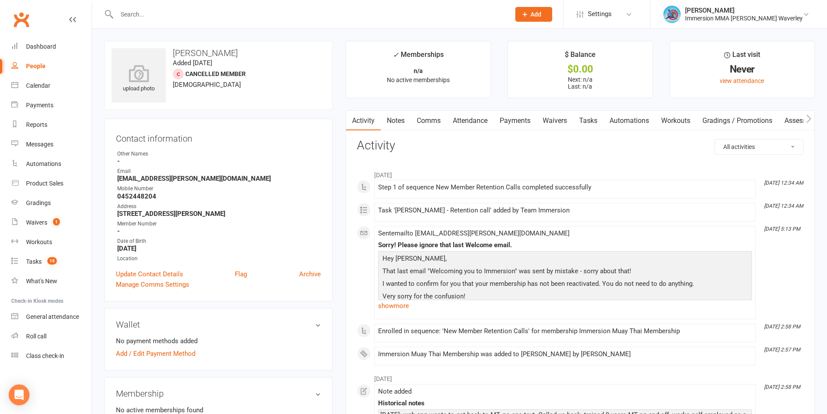
click at [144, 18] on input "text" at bounding box center [309, 14] width 390 height 12
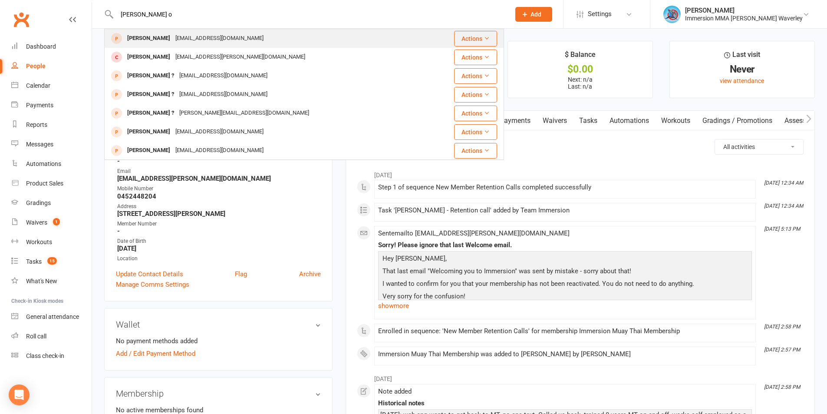
type input "andra o"
click at [155, 43] on div "Andra Oana" at bounding box center [149, 38] width 48 height 13
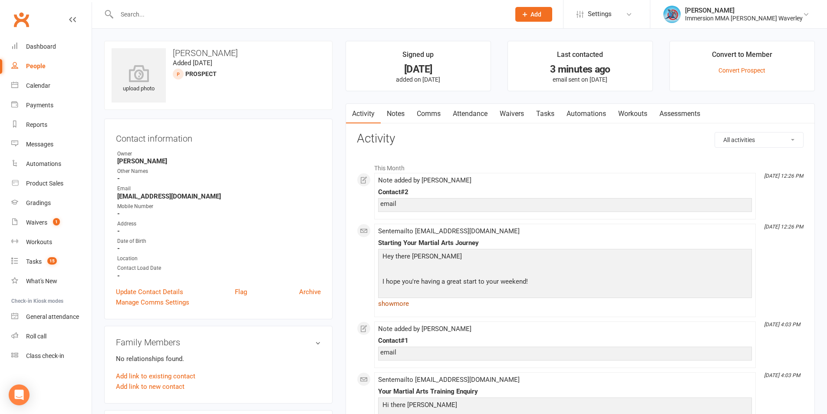
click at [396, 298] on link "show more" at bounding box center [565, 303] width 374 height 12
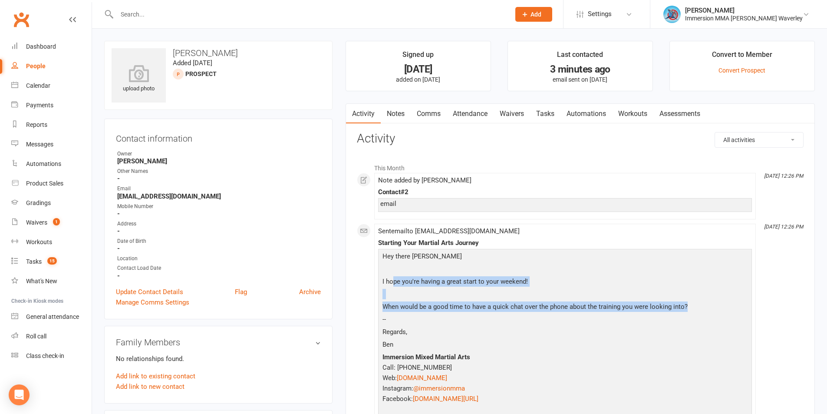
drag, startPoint x: 691, startPoint y: 304, endPoint x: 394, endPoint y: 276, distance: 297.7
click at [394, 276] on div "Hey there Andra I hope you're having a great start to your weekend! When would …" at bounding box center [564, 344] width 369 height 186
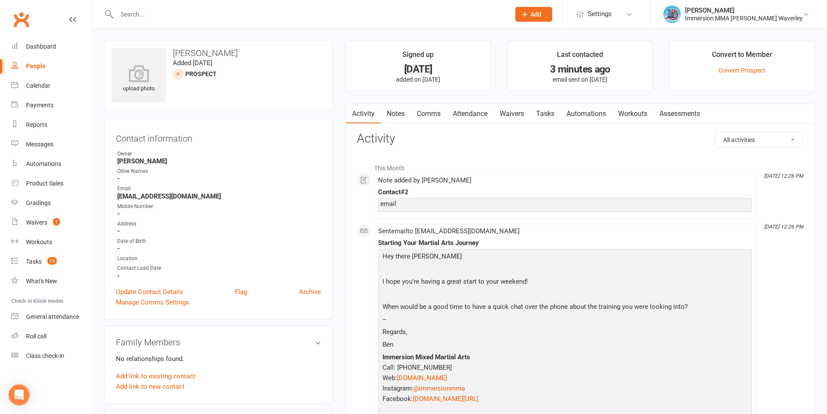
click at [385, 283] on p "I hope you're having a great start to your weekend!" at bounding box center [564, 282] width 369 height 13
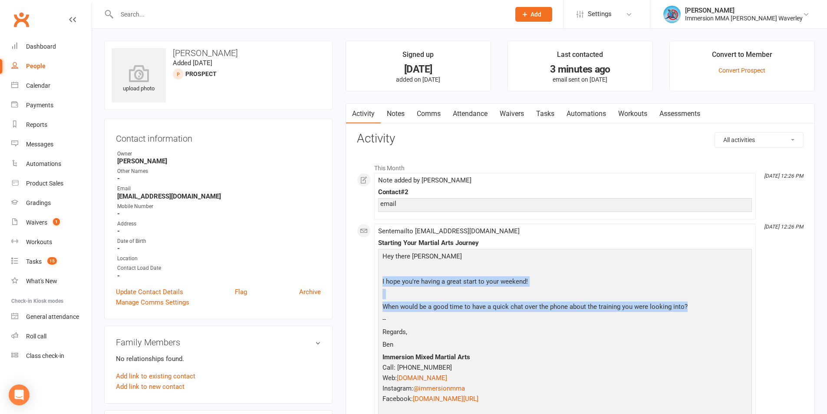
drag, startPoint x: 382, startPoint y: 279, endPoint x: 692, endPoint y: 311, distance: 311.5
click at [692, 311] on div "Hey there Andra I hope you're having a great start to your weekend! When would …" at bounding box center [564, 344] width 369 height 186
copy div "I hope you're having a great start to your weekend! When would be a good time t…"
click at [63, 46] on link "Dashboard" at bounding box center [51, 47] width 80 height 20
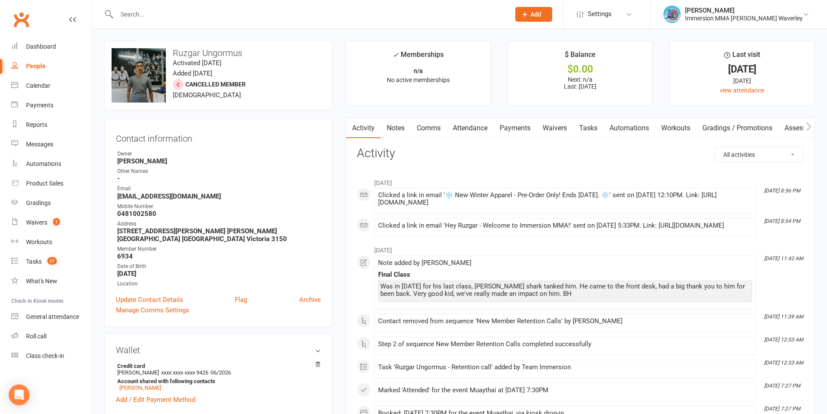
click at [394, 122] on link "Notes" at bounding box center [396, 128] width 30 height 20
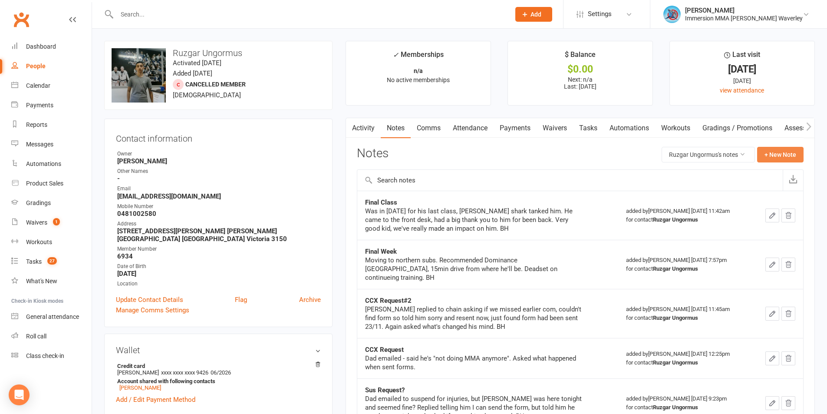
click at [797, 147] on button "+ New Note" at bounding box center [780, 155] width 46 height 16
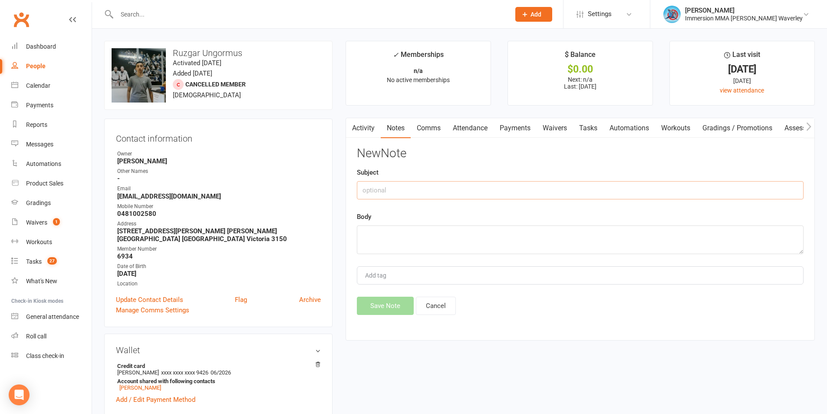
drag, startPoint x: 412, startPoint y: 192, endPoint x: 421, endPoint y: 194, distance: 8.9
click at [413, 192] on input "text" at bounding box center [580, 190] width 447 height 18
type input "Drop-in!"
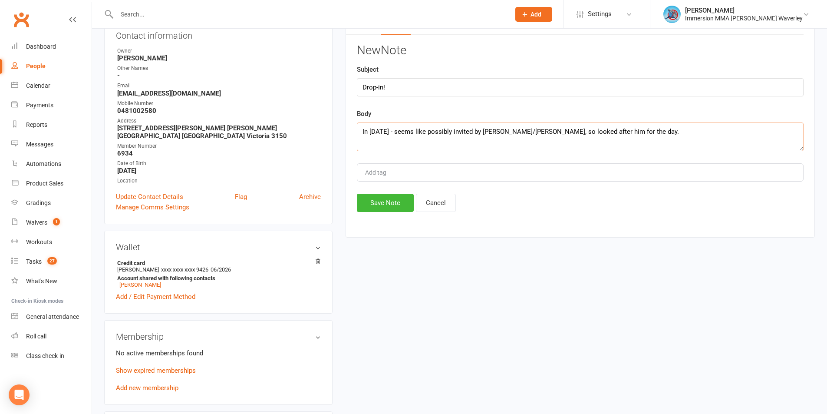
scroll to position [231, 0]
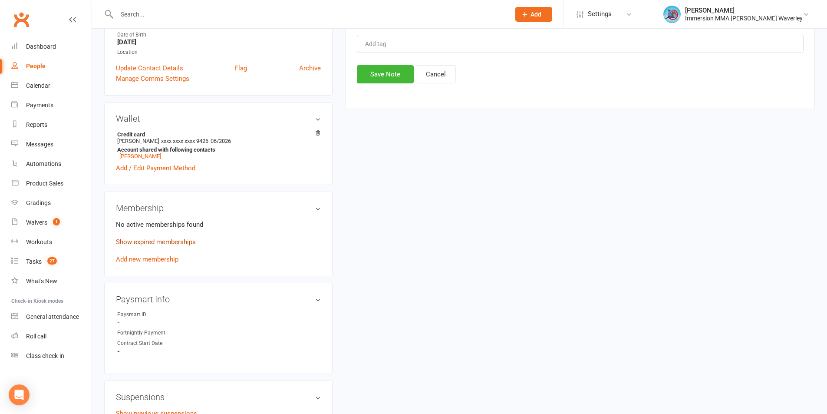
click at [150, 238] on link "Show expired memberships" at bounding box center [156, 242] width 80 height 8
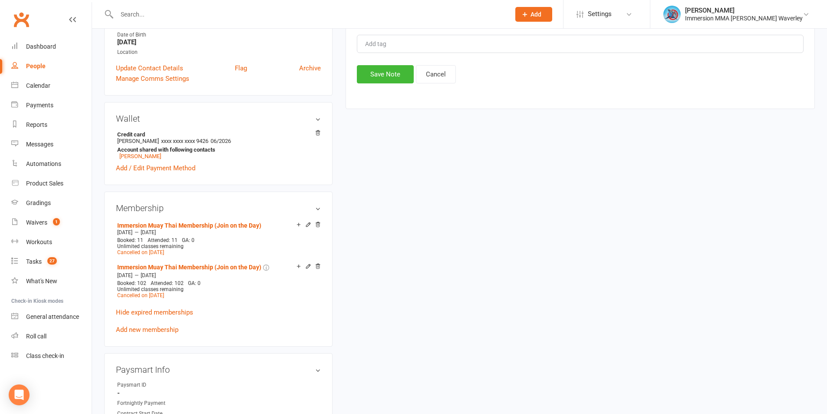
scroll to position [0, 0]
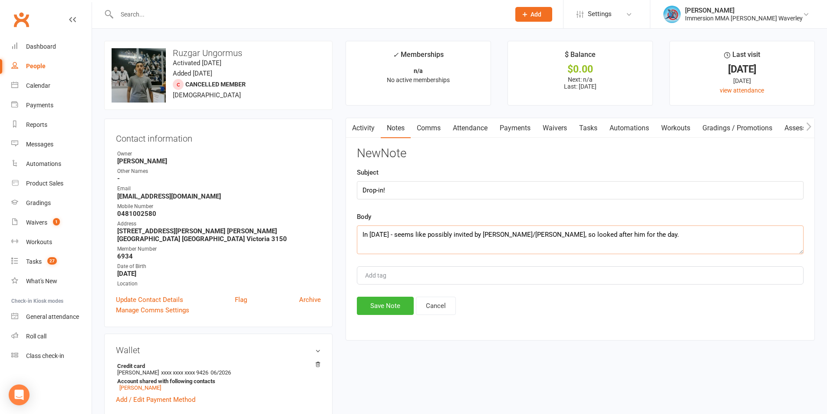
click at [648, 227] on textarea "In today - seems like possibly invited by CJ/Mee, so looked after him for the d…" at bounding box center [580, 239] width 447 height 29
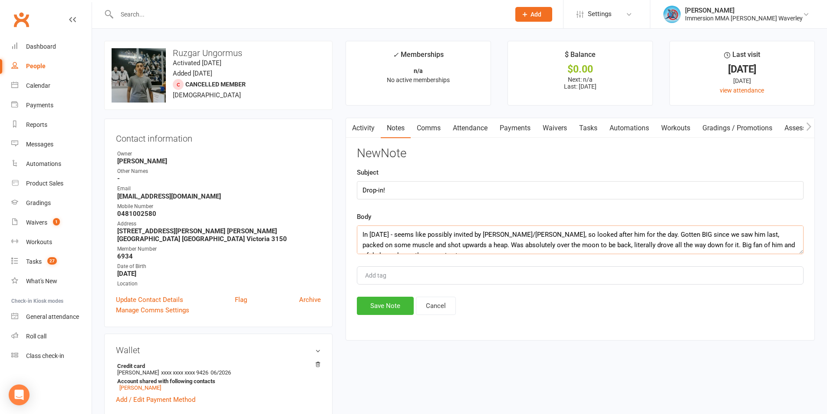
scroll to position [6, 0]
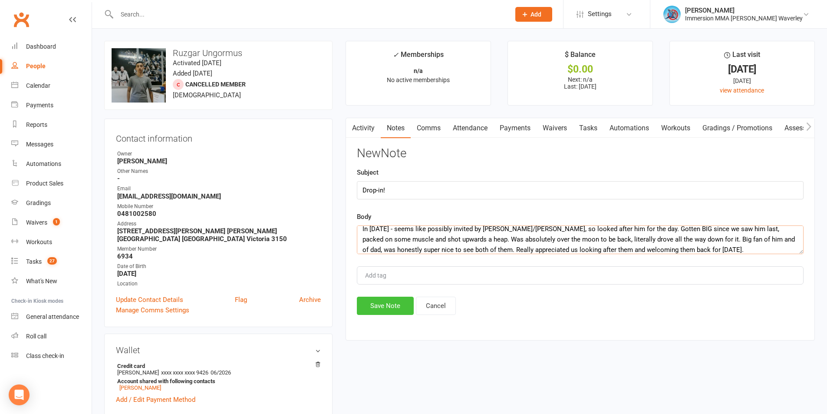
type textarea "In today - seems like possibly invited by CJ/Mee, so looked after him for the d…"
click at [395, 299] on button "Save Note" at bounding box center [385, 305] width 57 height 18
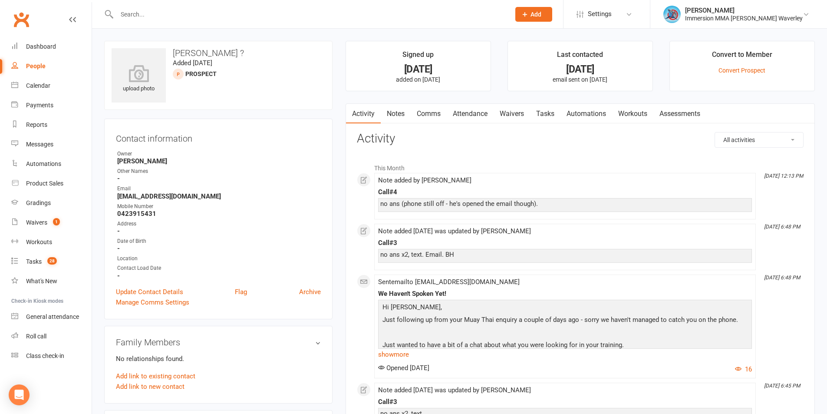
click at [549, 107] on link "Tasks" at bounding box center [545, 114] width 30 height 20
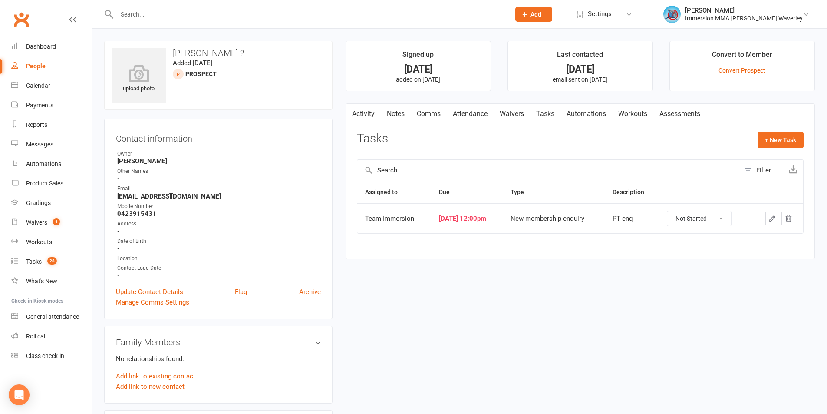
drag, startPoint x: 397, startPoint y: 119, endPoint x: 399, endPoint y: 123, distance: 4.7
click at [399, 123] on link "Notes" at bounding box center [396, 114] width 30 height 20
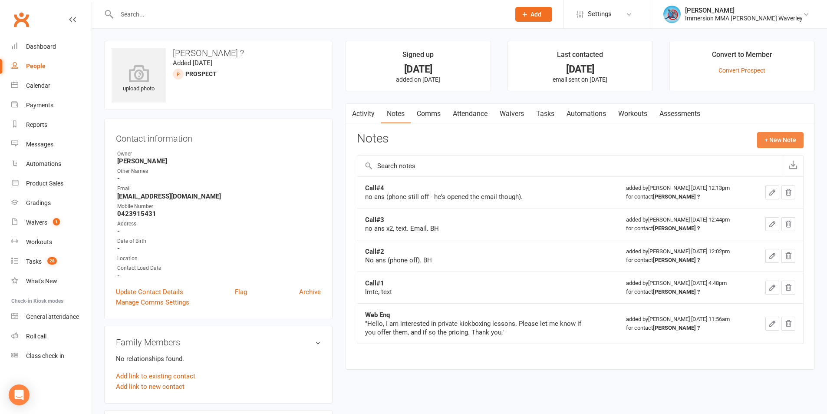
click at [773, 136] on button "+ New Note" at bounding box center [780, 140] width 46 height 16
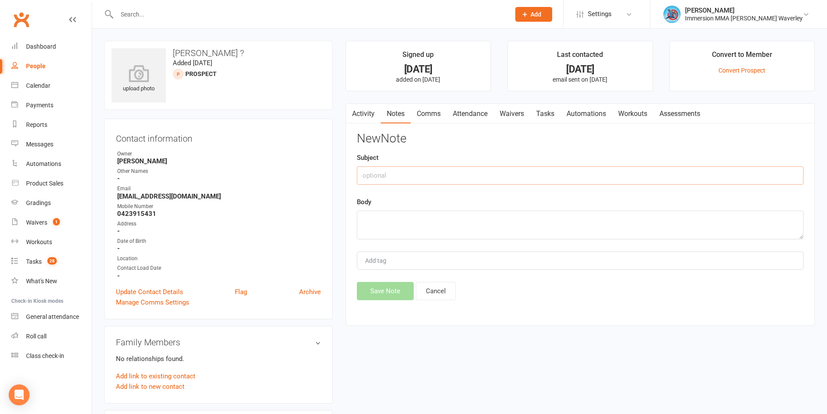
click at [450, 181] on input "text" at bounding box center [580, 175] width 447 height 18
type input "Contact#5"
click at [384, 225] on textarea at bounding box center [580, 224] width 447 height 29
paste textarea "Thanks for your email. I will give you a call once I'm back in [GEOGRAPHIC_DATA…"
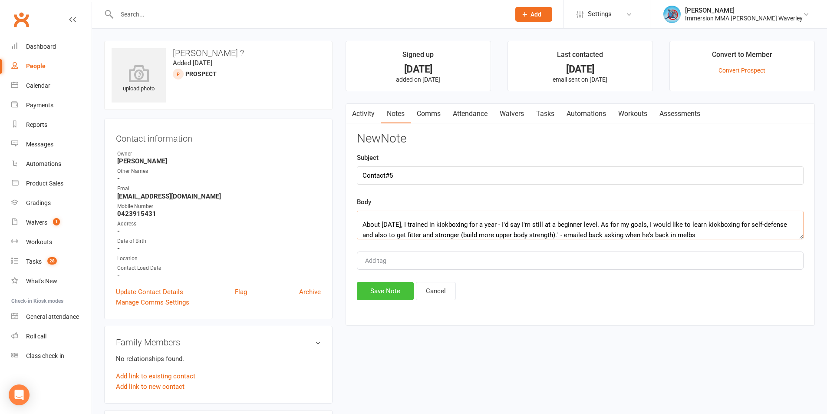
type textarea "replied to email "Thanks for your email. I will give you a call once I'm back i…"
drag, startPoint x: 391, startPoint y: 293, endPoint x: 417, endPoint y: 269, distance: 35.7
click at [391, 292] on button "Save Note" at bounding box center [385, 291] width 57 height 18
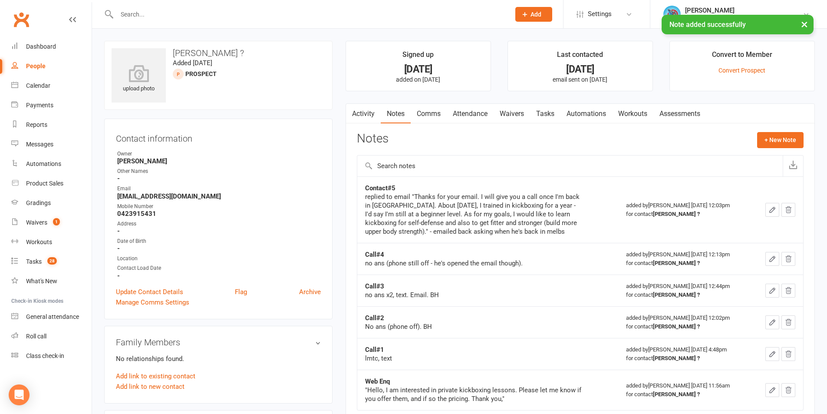
click at [551, 114] on link "Tasks" at bounding box center [545, 114] width 30 height 20
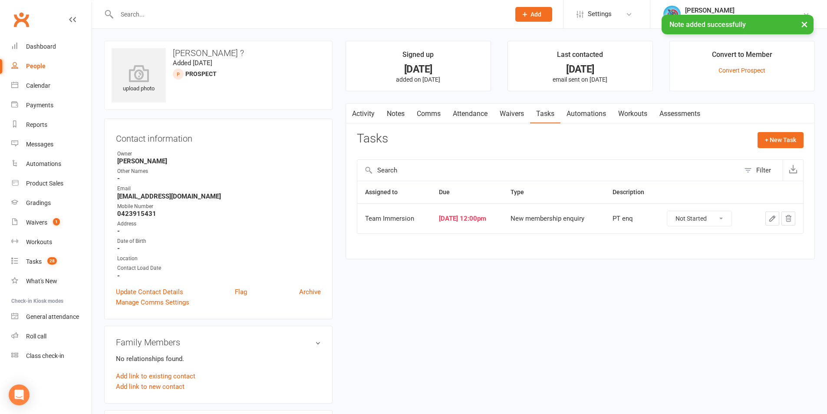
click at [773, 220] on icon "button" at bounding box center [772, 218] width 8 height 8
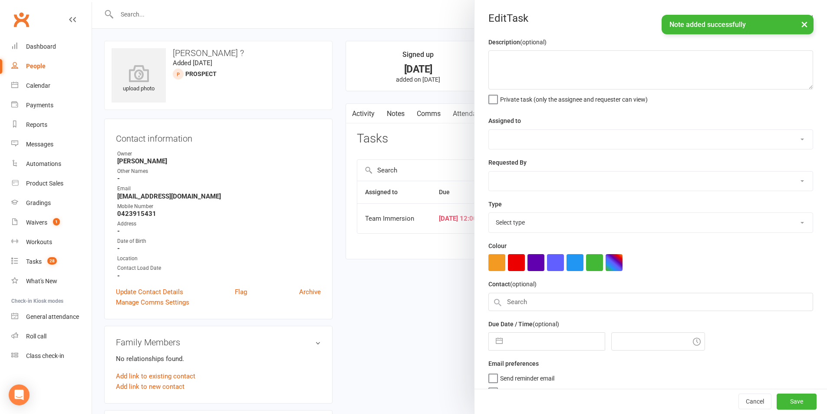
type textarea "PT enq"
select select "48837"
select select "48839"
type input "[DATE]"
type input "12:00pm"
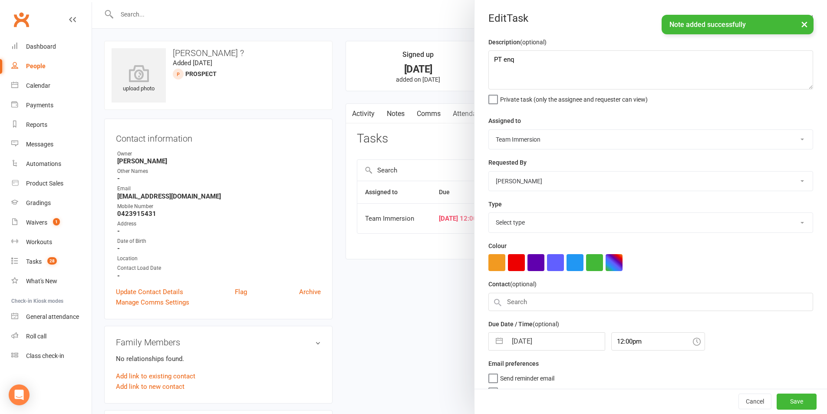
select select "27312"
click at [539, 335] on input "[DATE]" at bounding box center [556, 338] width 98 height 17
select select "8"
select select "2025"
select select "9"
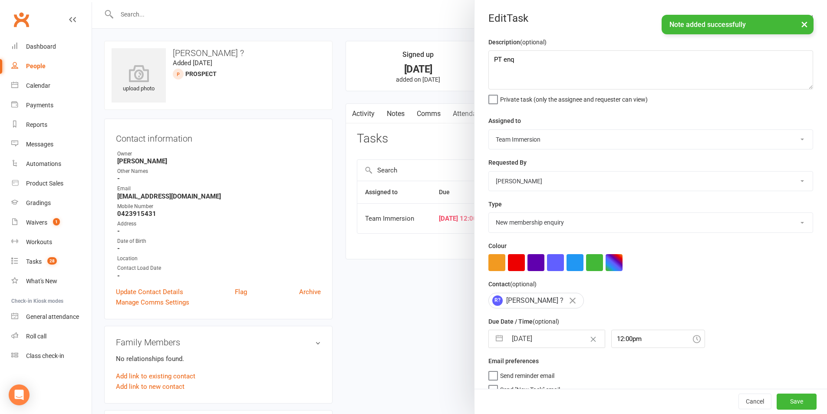
select select "2025"
select select "10"
select select "2025"
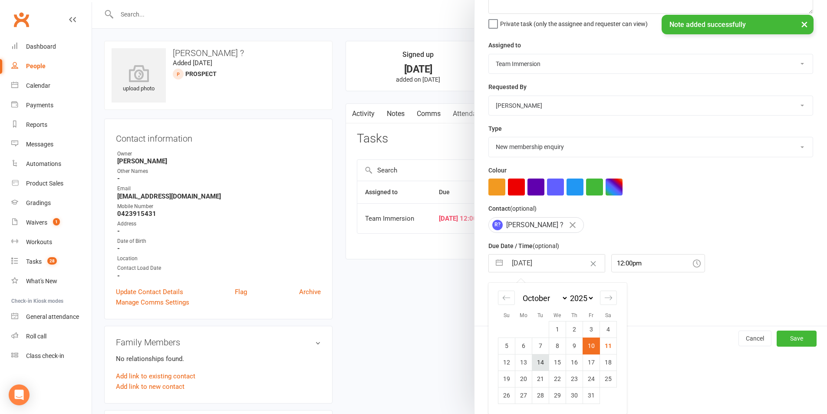
click at [532, 362] on td "14" at bounding box center [540, 362] width 17 height 16
type input "[DATE]"
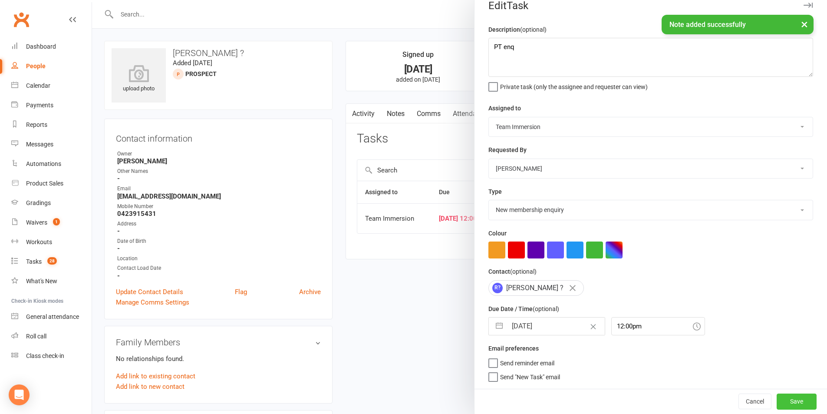
click at [782, 394] on button "Save" at bounding box center [796, 401] width 40 height 16
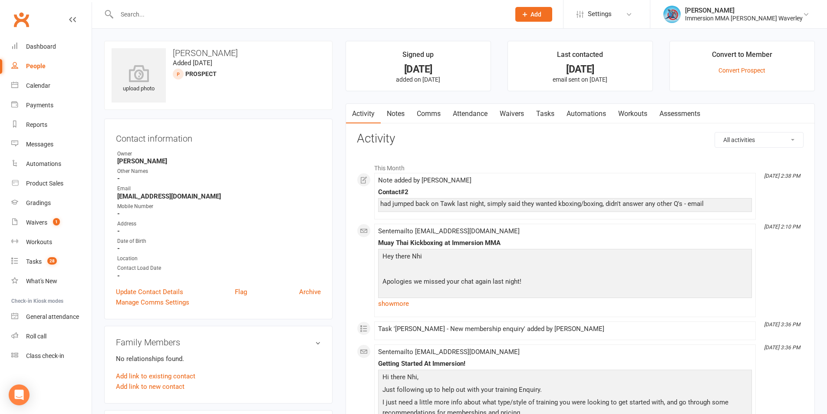
click at [388, 112] on link "Notes" at bounding box center [396, 114] width 30 height 20
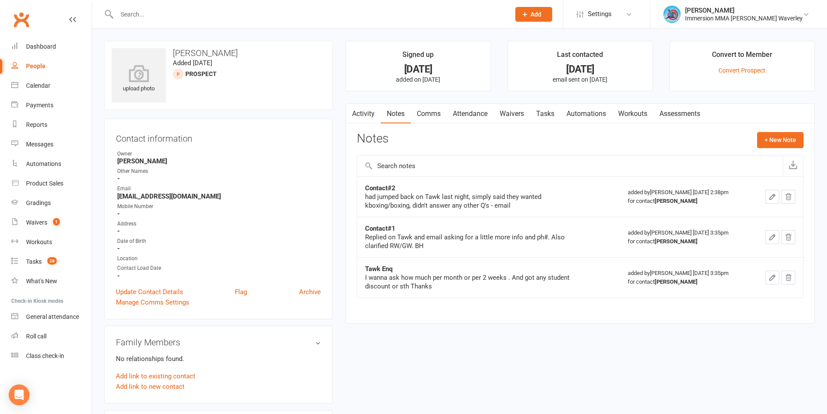
click at [427, 113] on link "Comms" at bounding box center [429, 114] width 36 height 20
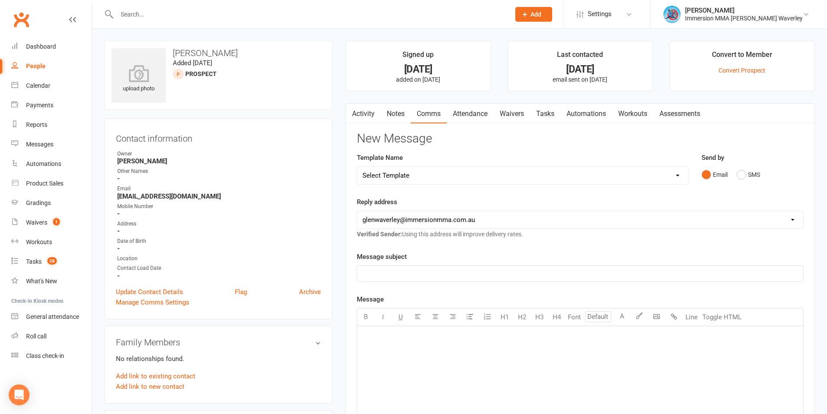
drag, startPoint x: 391, startPoint y: 176, endPoint x: 398, endPoint y: 176, distance: 6.9
click at [391, 176] on select "Select Template [Email] Adult Appt Confirmation Email [SMS] Booking Confirmatio…" at bounding box center [522, 175] width 331 height 17
select select "8"
click at [357, 167] on select "Select Template [Email] Adult Appt Confirmation Email [SMS] Booking Confirmatio…" at bounding box center [522, 175] width 331 height 17
click at [364, 117] on link "Activity" at bounding box center [363, 114] width 35 height 20
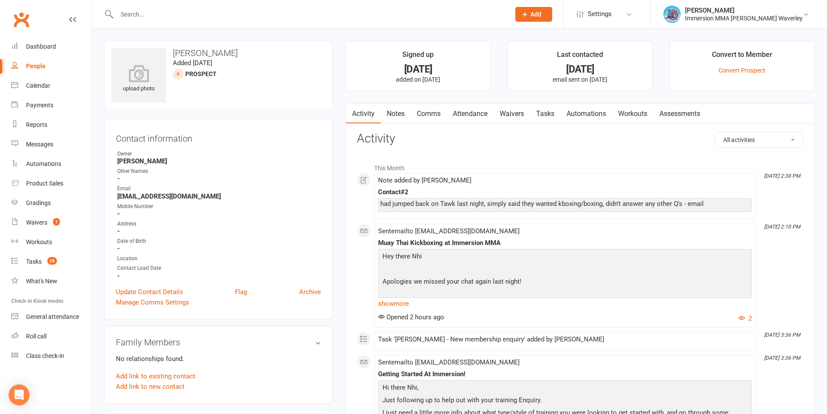
click at [431, 115] on link "Comms" at bounding box center [429, 114] width 36 height 20
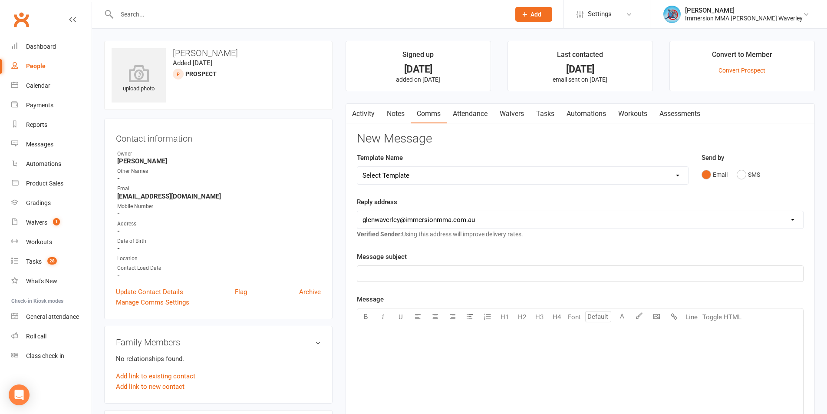
drag, startPoint x: 400, startPoint y: 180, endPoint x: 411, endPoint y: 181, distance: 10.4
click at [400, 180] on select "Select Template [Email] Adult Appt Confirmation Email [SMS] Booking Confirmatio…" at bounding box center [522, 175] width 331 height 17
select select "8"
click at [357, 167] on select "Select Template [Email] Adult Appt Confirmation Email [SMS] Booking Confirmatio…" at bounding box center [522, 175] width 331 height 17
drag, startPoint x: 402, startPoint y: 270, endPoint x: 219, endPoint y: 259, distance: 183.5
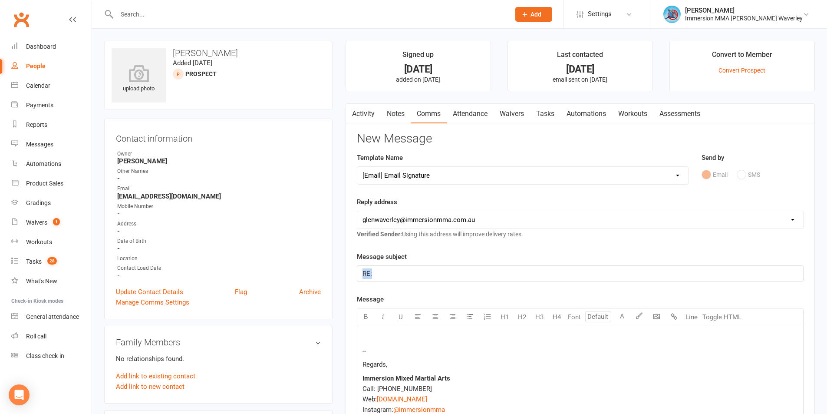
click at [219, 260] on div "upload photo Nhi Quach Added 7 October, 2025 prospect Contact information Owner…" at bounding box center [459, 401] width 723 height 720
click at [409, 332] on p at bounding box center [579, 337] width 435 height 10
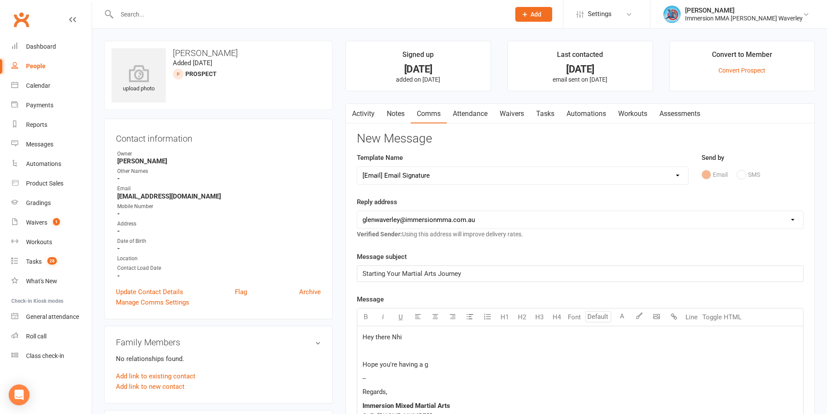
click at [362, 111] on link "Activity" at bounding box center [363, 114] width 35 height 20
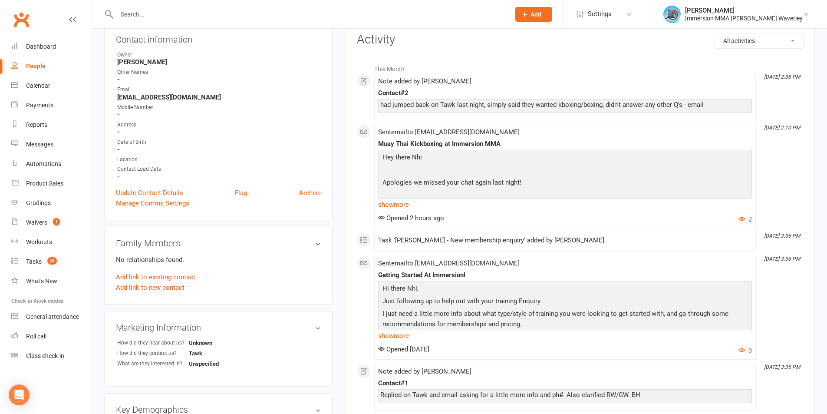
scroll to position [116, 0]
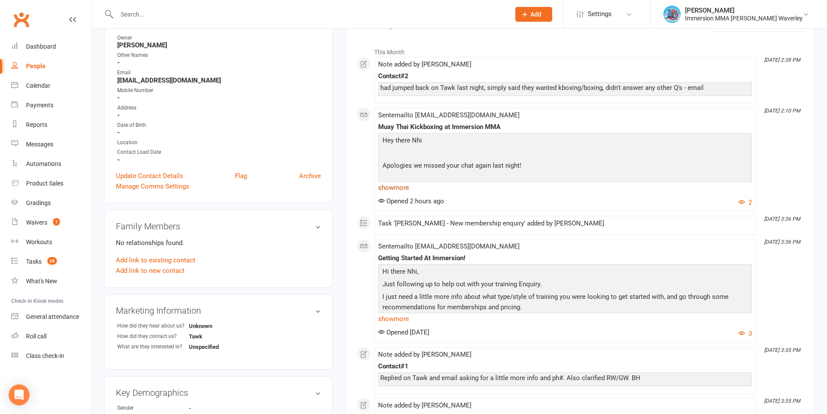
click at [386, 186] on link "show more" at bounding box center [565, 187] width 374 height 12
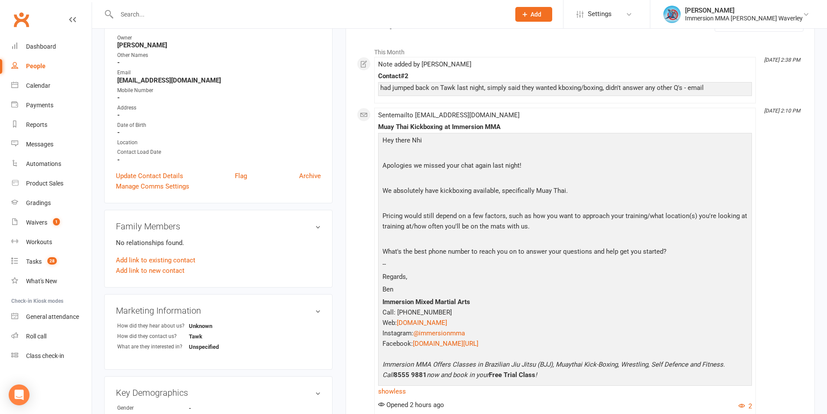
scroll to position [0, 0]
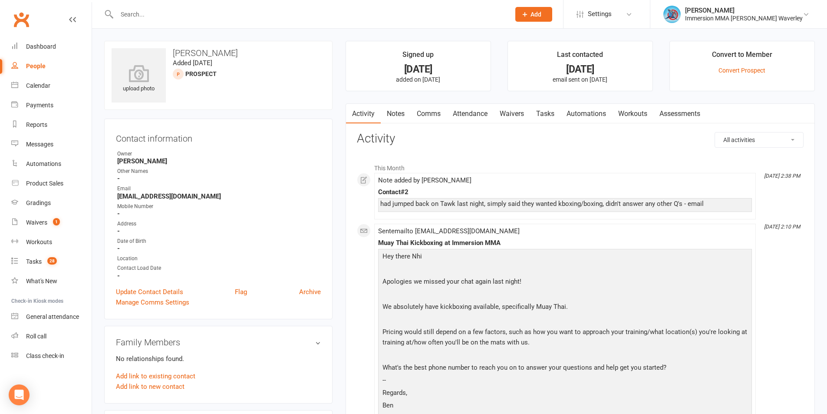
click at [419, 112] on link "Comms" at bounding box center [429, 114] width 36 height 20
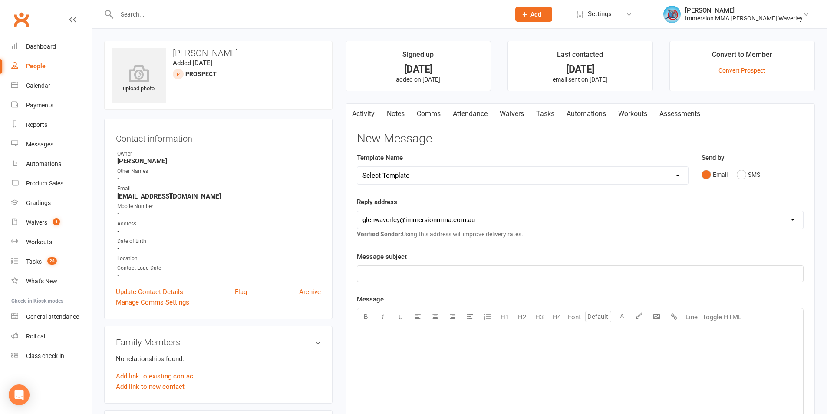
click at [498, 177] on select "Select Template [Email] Adult Appt Confirmation Email [SMS] Booking Confirmatio…" at bounding box center [522, 175] width 331 height 17
select select "8"
click at [357, 167] on select "Select Template [Email] Adult Appt Confirmation Email [SMS] Booking Confirmatio…" at bounding box center [522, 175] width 331 height 17
drag, startPoint x: 402, startPoint y: 280, endPoint x: 294, endPoint y: 267, distance: 108.9
click at [294, 267] on div "upload photo Nhi Quach Added 7 October, 2025 prospect Contact information Owner…" at bounding box center [459, 401] width 723 height 720
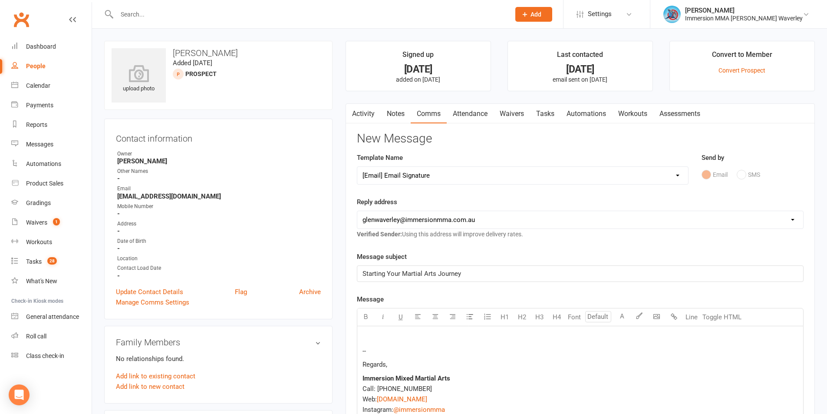
click at [377, 336] on p at bounding box center [579, 337] width 435 height 10
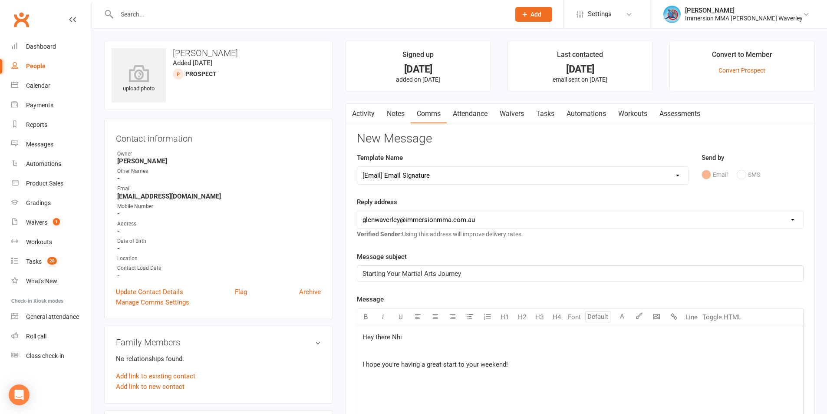
scroll to position [212, 0]
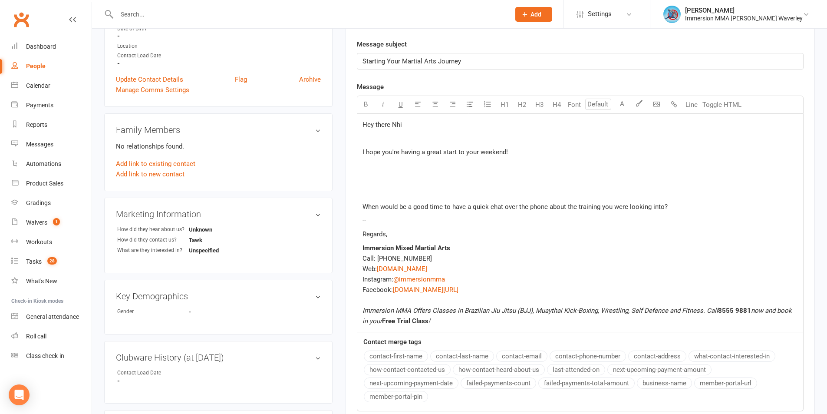
click at [376, 186] on div "Hey there Nhi ﻿ I hope you're having a great start to your weekend! ﻿ ﻿ When wo…" at bounding box center [580, 223] width 446 height 218
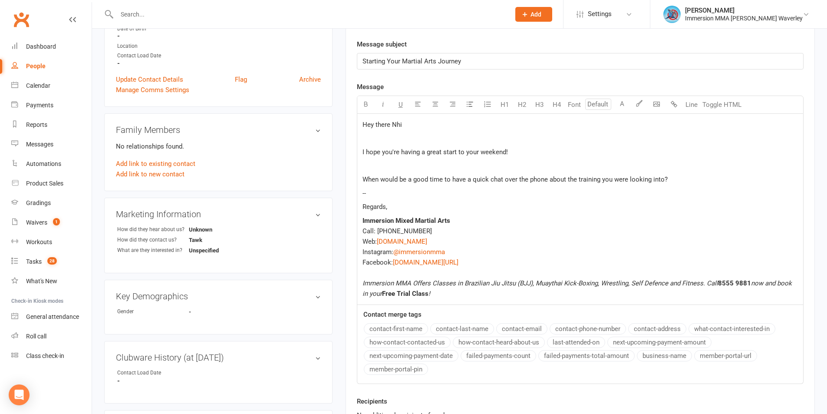
click at [360, 135] on div "Hey there Nhi ﻿ I hope you're having a great start to your weekend! ﻿ When woul…" at bounding box center [580, 209] width 446 height 191
click at [400, 208] on p "Regards," at bounding box center [579, 206] width 435 height 10
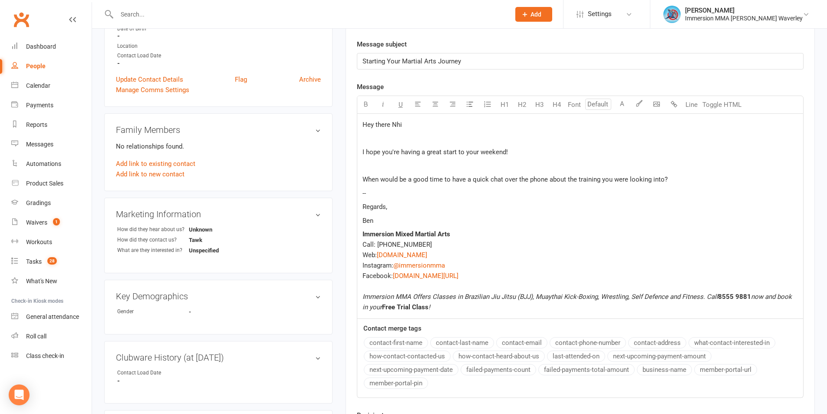
scroll to position [382, 0]
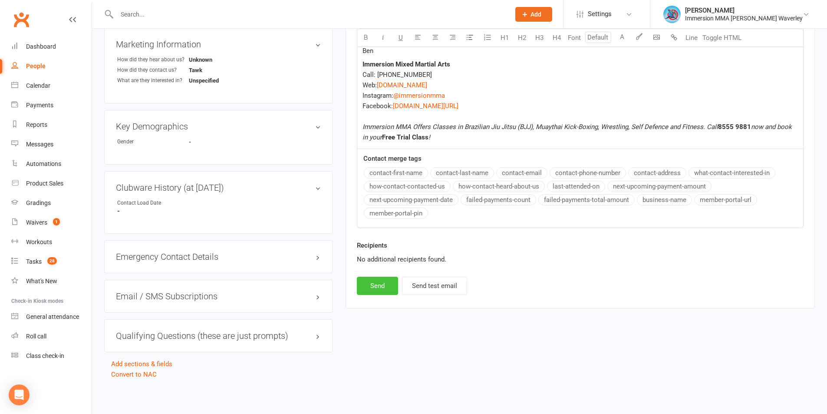
click at [375, 285] on button "Send" at bounding box center [377, 285] width 41 height 18
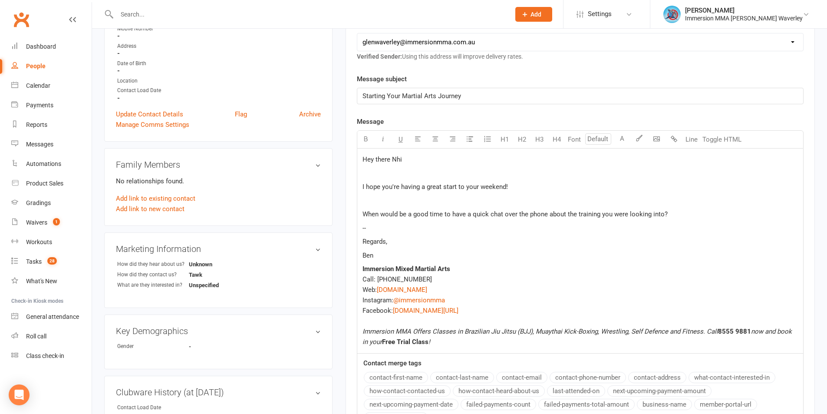
scroll to position [0, 0]
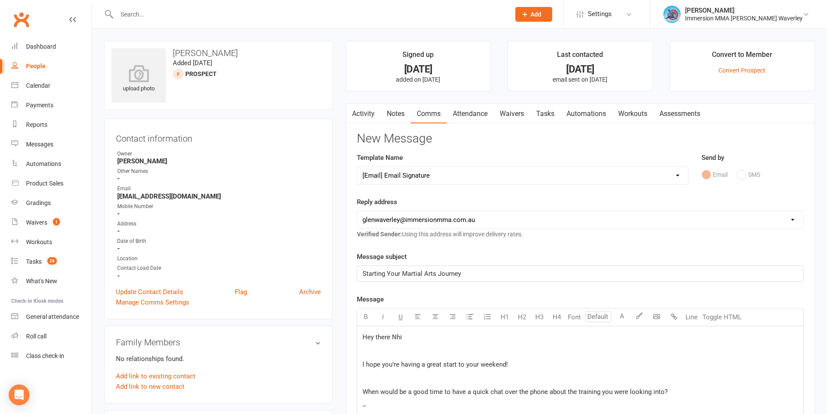
select select
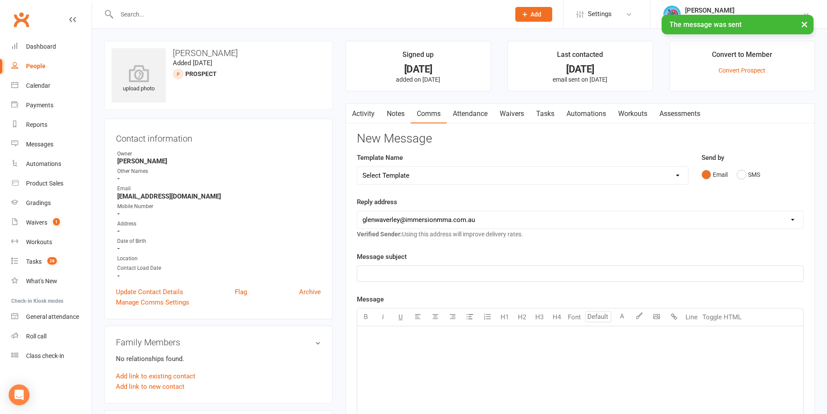
click at [393, 122] on link "Notes" at bounding box center [396, 114] width 30 height 20
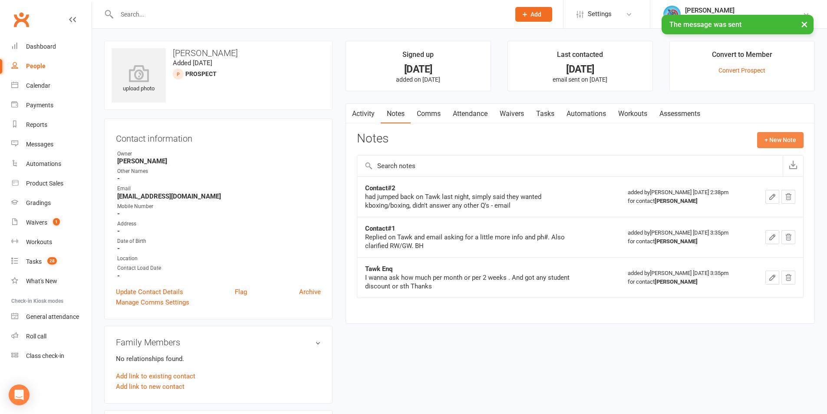
click at [771, 135] on button "+ New Note" at bounding box center [780, 140] width 46 height 16
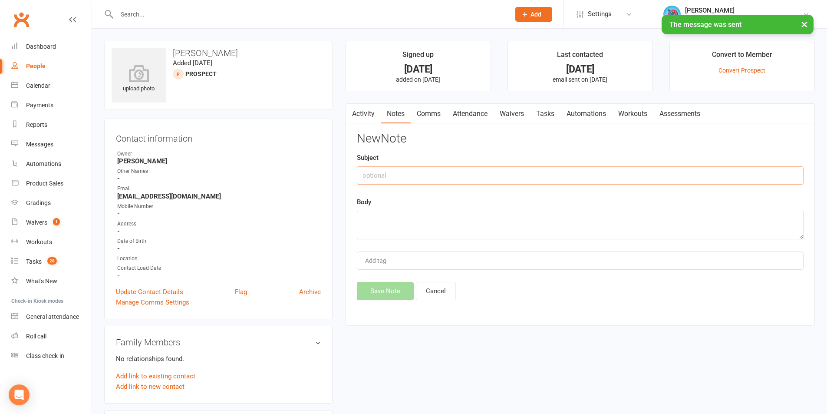
click at [426, 182] on input "text" at bounding box center [580, 175] width 447 height 18
type input "Contact#3"
type textarea "l"
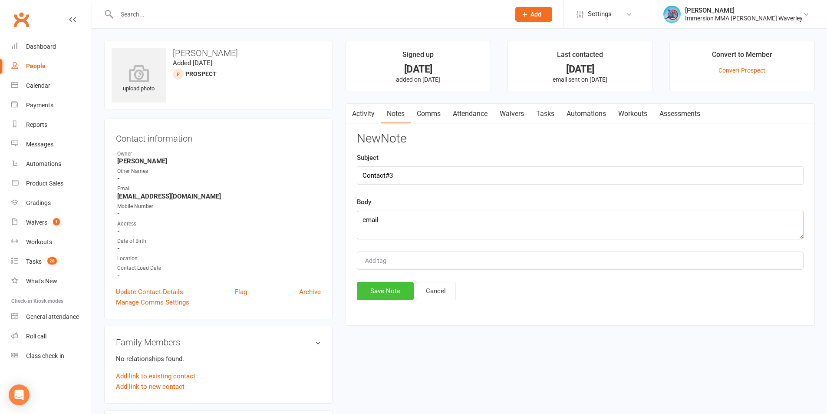
type textarea "email"
click at [377, 290] on button "Save Note" at bounding box center [385, 291] width 57 height 18
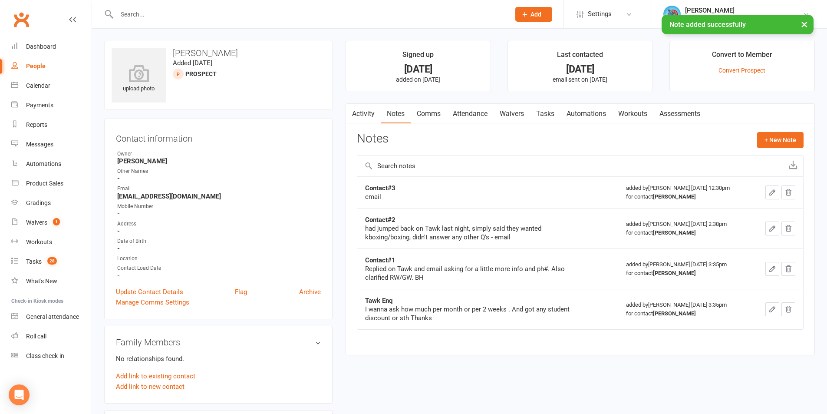
click at [548, 112] on link "Tasks" at bounding box center [545, 114] width 30 height 20
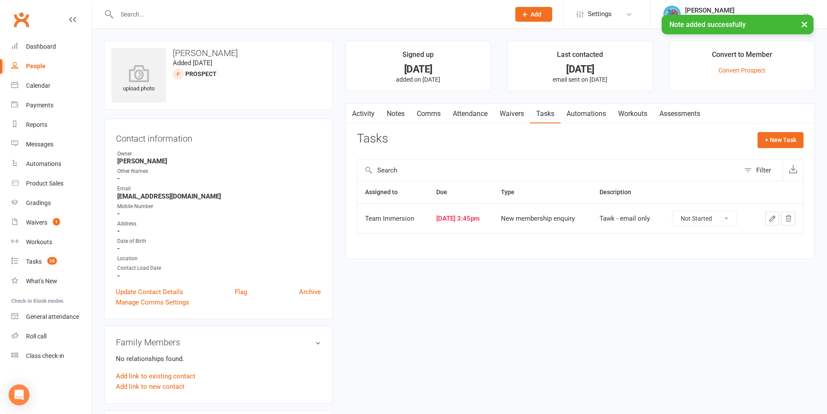
click at [770, 220] on icon "button" at bounding box center [772, 218] width 8 height 8
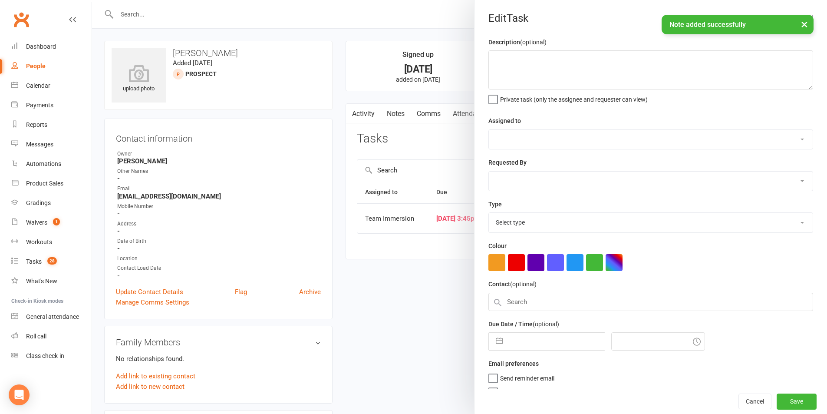
type textarea "Tawk - email only"
select select "48837"
select select "48840"
type input "10 Oct 2025"
type input "3:45pm"
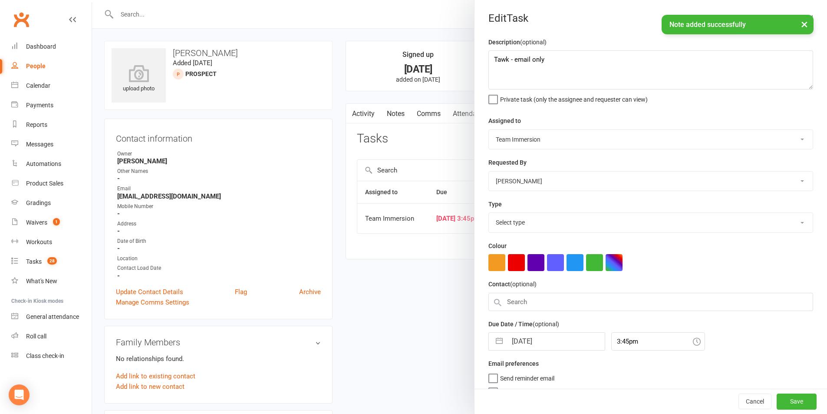
select select "27312"
click at [524, 342] on input "10 Oct 2025" at bounding box center [556, 338] width 98 height 17
select select "8"
select select "2025"
select select "9"
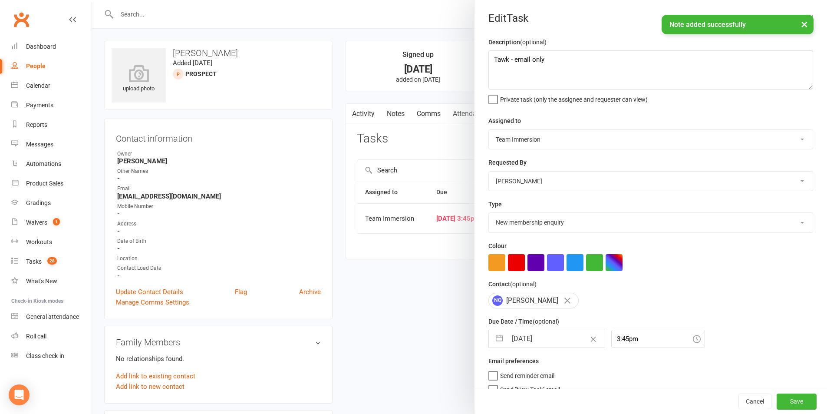
select select "2025"
select select "10"
select select "2025"
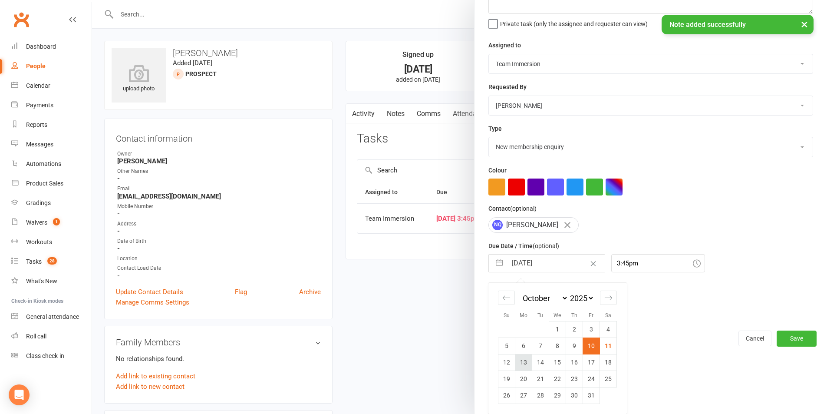
click at [526, 359] on td "13" at bounding box center [523, 362] width 17 height 16
type input "13 Oct 2025"
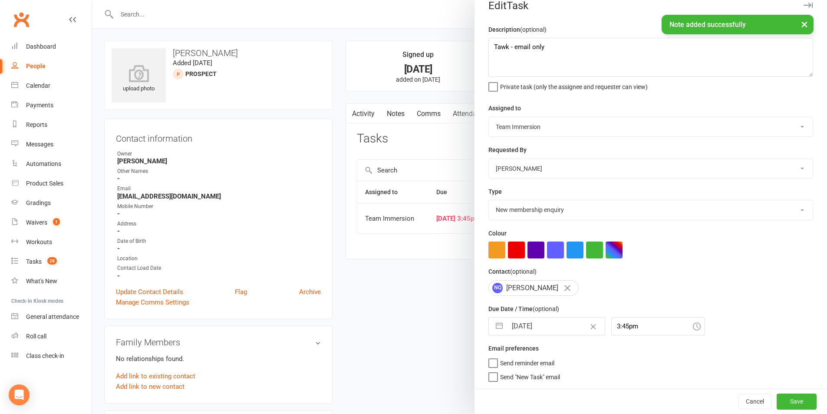
scroll to position [16, 0]
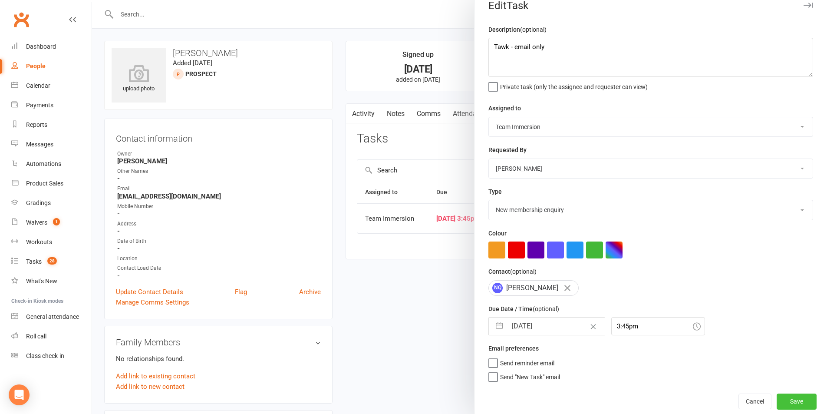
click at [791, 404] on button "Save" at bounding box center [796, 401] width 40 height 16
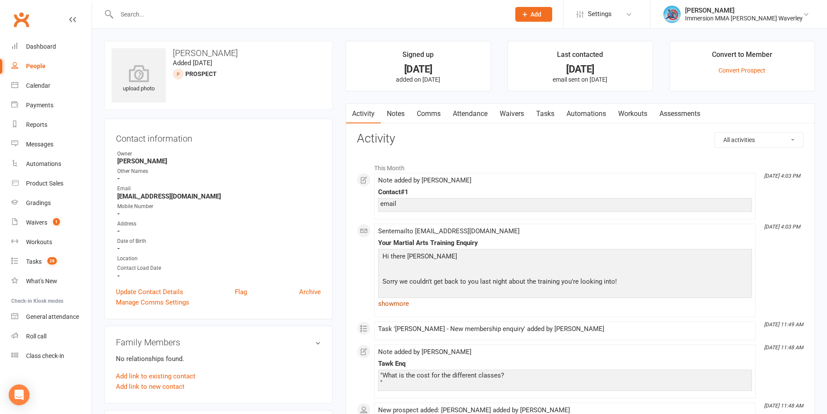
click at [407, 306] on link "show more" at bounding box center [565, 303] width 374 height 12
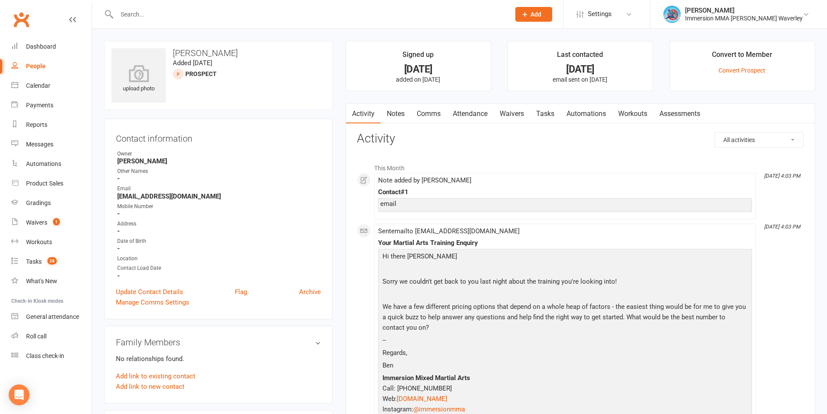
click at [400, 119] on link "Notes" at bounding box center [396, 114] width 30 height 20
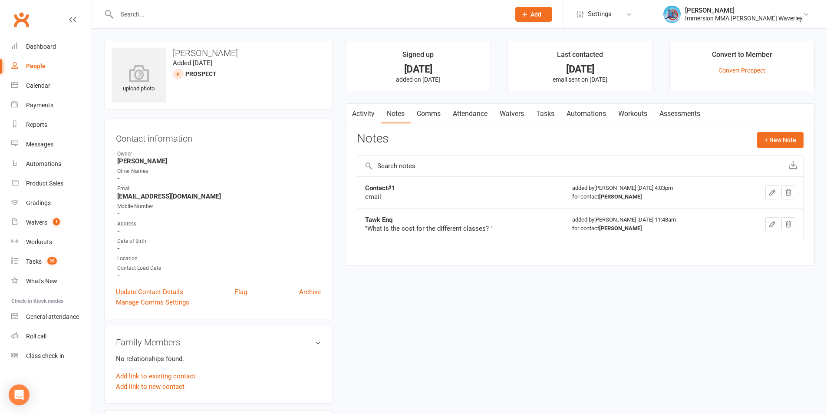
click at [425, 118] on link "Comms" at bounding box center [429, 114] width 36 height 20
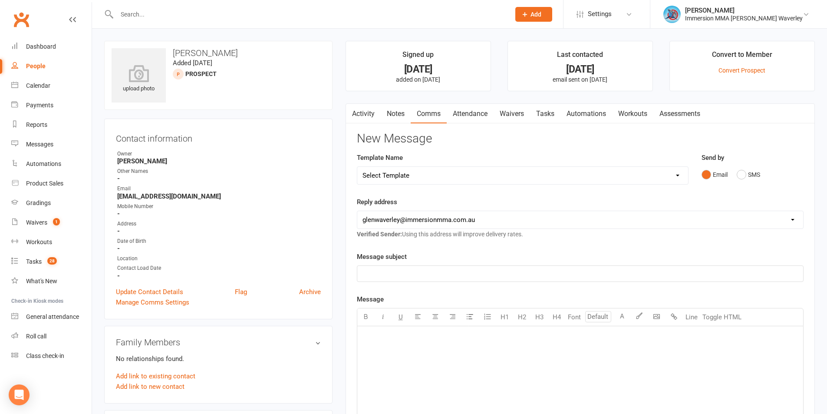
click at [414, 167] on select "Select Template [Email] Adult Appt Confirmation Email [SMS] Booking Confirmatio…" at bounding box center [522, 175] width 331 height 17
select select "8"
click at [357, 167] on select "Select Template [Email] Adult Appt Confirmation Email [SMS] Booking Confirmatio…" at bounding box center [522, 175] width 331 height 17
drag, startPoint x: 410, startPoint y: 274, endPoint x: 163, endPoint y: 247, distance: 248.3
click at [163, 247] on div "upload photo Andra Oana Added 9 October, 2025 prospect Contact information Owne…" at bounding box center [459, 401] width 723 height 720
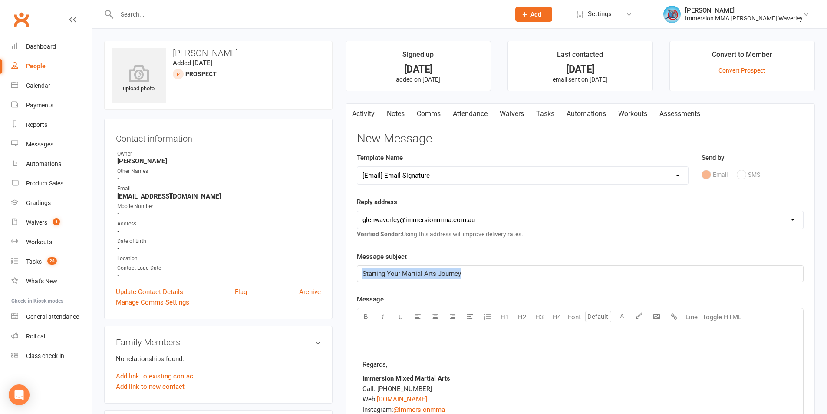
copy span "Starting Your Martial Arts Journey"
click at [376, 110] on link "Activity" at bounding box center [363, 114] width 35 height 20
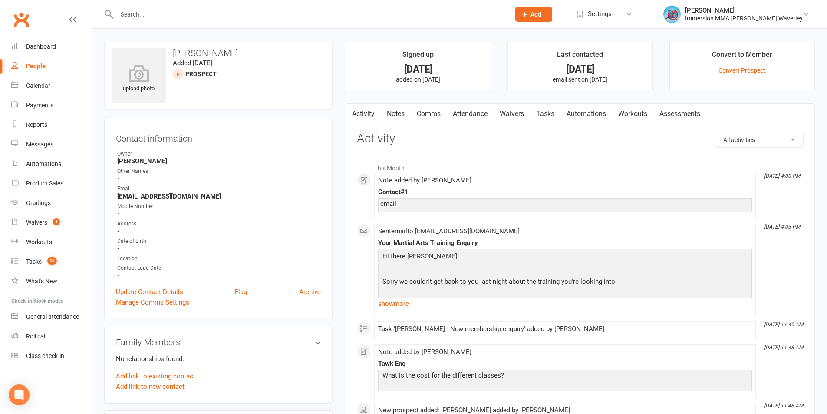
click at [433, 111] on link "Comms" at bounding box center [429, 114] width 36 height 20
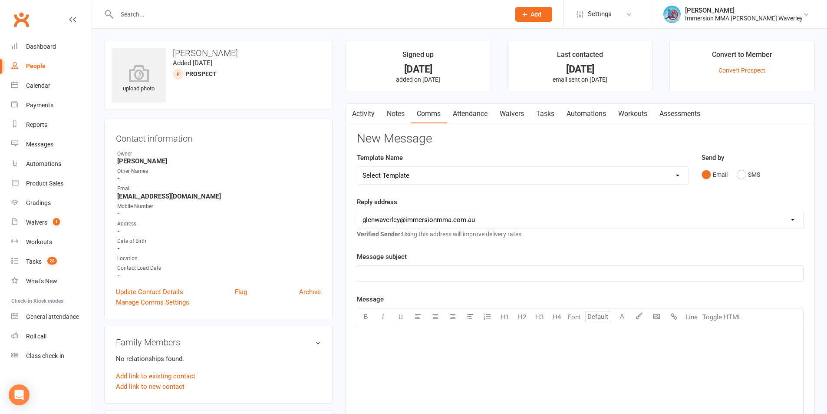
click at [412, 167] on select "Select Template [Email] Adult Appt Confirmation Email [SMS] Booking Confirmatio…" at bounding box center [522, 175] width 331 height 17
select select "8"
click at [357, 167] on select "Select Template [Email] Adult Appt Confirmation Email [SMS] Booking Confirmatio…" at bounding box center [522, 175] width 331 height 17
drag, startPoint x: 429, startPoint y: 276, endPoint x: 258, endPoint y: 254, distance: 172.4
click at [259, 255] on div "upload photo Andra Oana Added 9 October, 2025 prospect Contact information Owne…" at bounding box center [459, 401] width 723 height 720
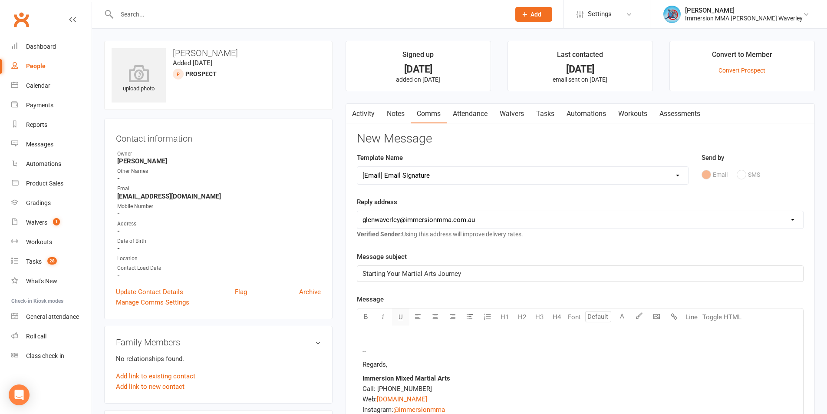
click at [395, 324] on button "U" at bounding box center [400, 316] width 17 height 17
click at [379, 339] on p at bounding box center [579, 337] width 435 height 10
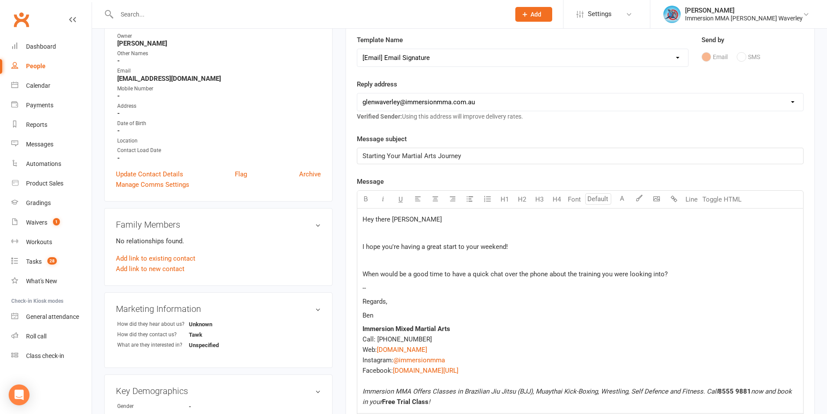
scroll to position [35, 0]
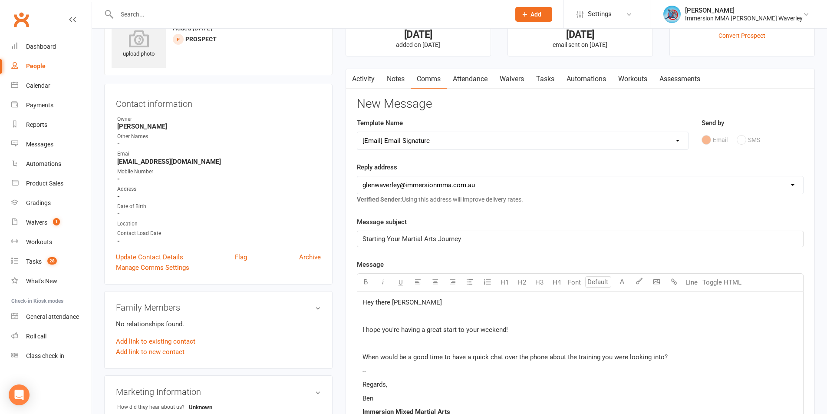
click at [365, 304] on span "Hey there Andra" at bounding box center [401, 302] width 79 height 8
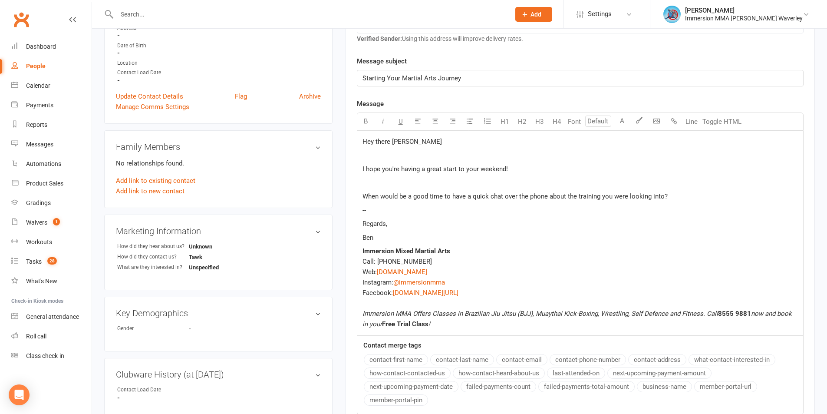
scroll to position [382, 0]
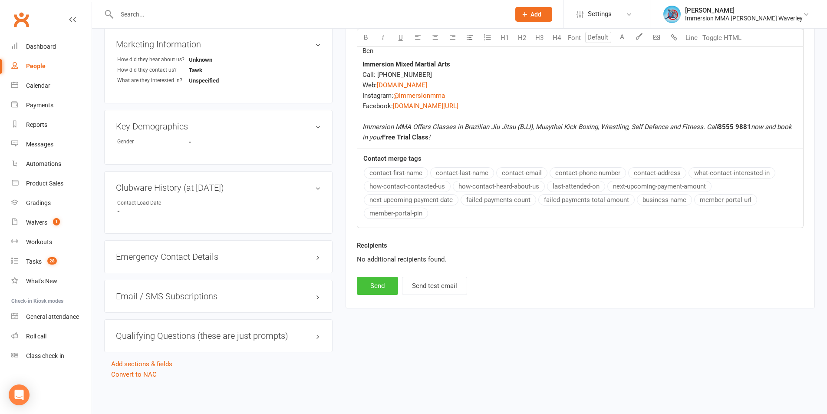
click at [375, 288] on button "Send" at bounding box center [377, 285] width 41 height 18
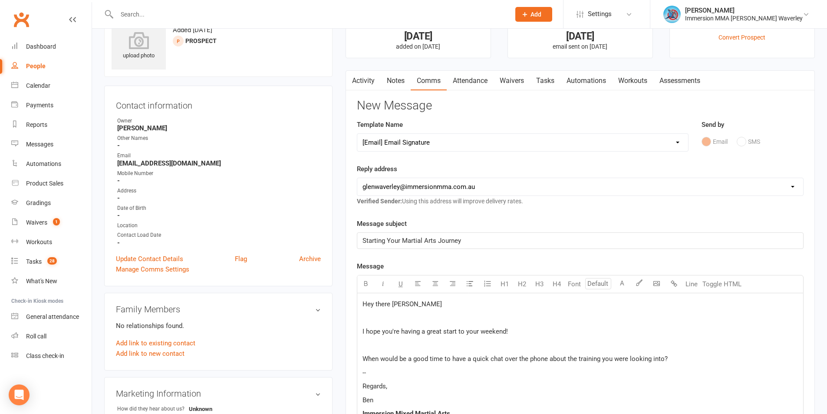
scroll to position [0, 0]
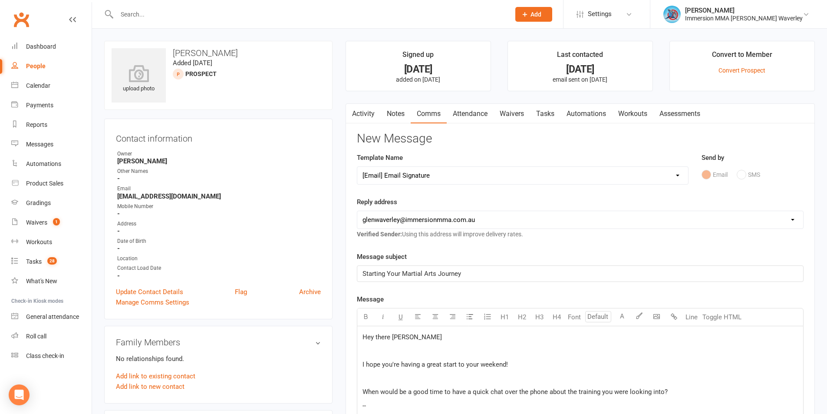
select select
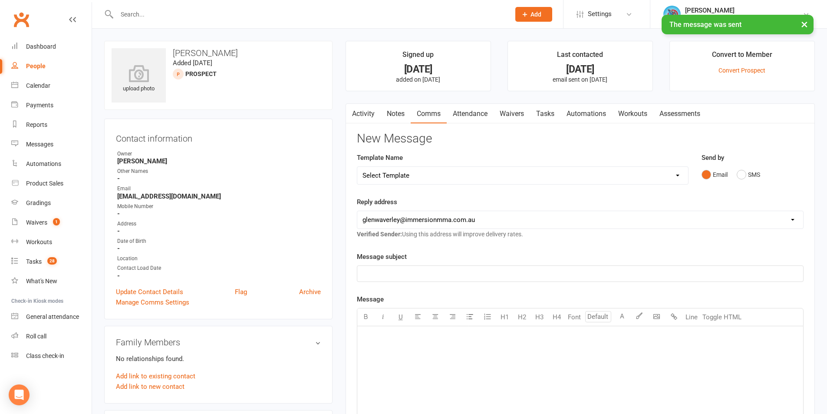
click at [400, 113] on link "Notes" at bounding box center [396, 114] width 30 height 20
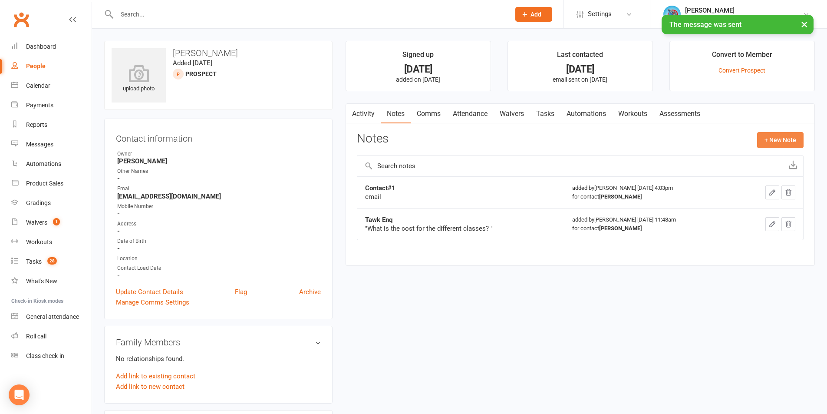
click at [775, 141] on button "+ New Note" at bounding box center [780, 140] width 46 height 16
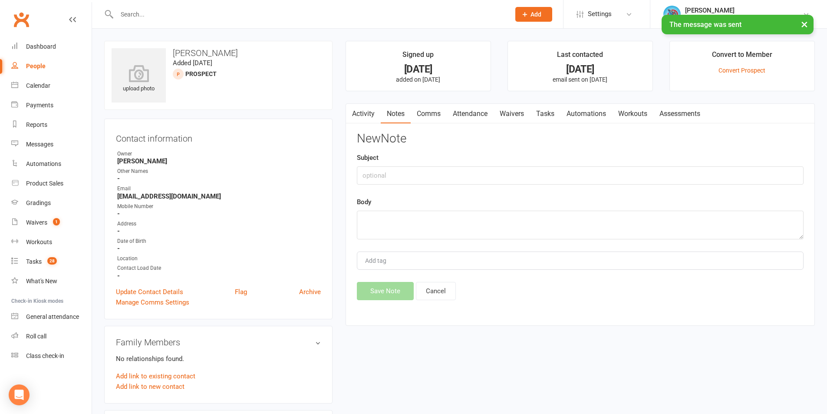
click at [483, 165] on div "Subject" at bounding box center [580, 168] width 447 height 32
click at [463, 174] on input "text" at bounding box center [580, 175] width 447 height 18
type input "Contact#2"
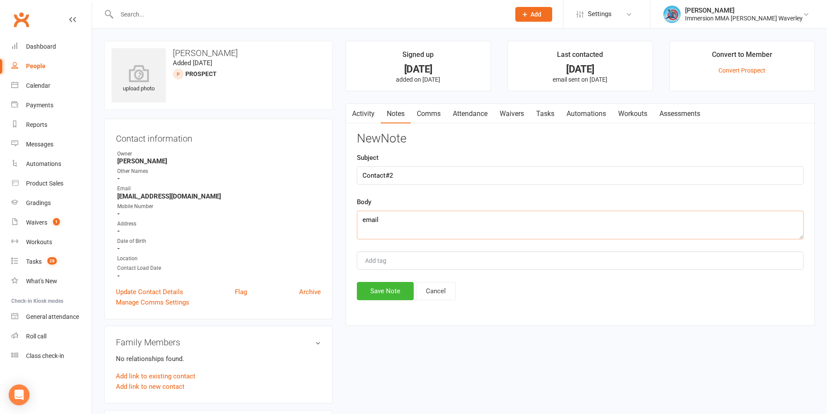
type textarea "email"
click at [389, 290] on button "Save Note" at bounding box center [385, 291] width 57 height 18
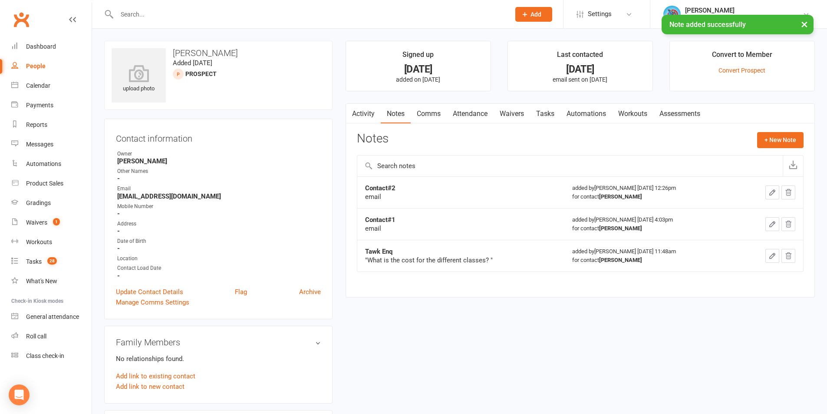
click at [550, 114] on link "Tasks" at bounding box center [545, 114] width 30 height 20
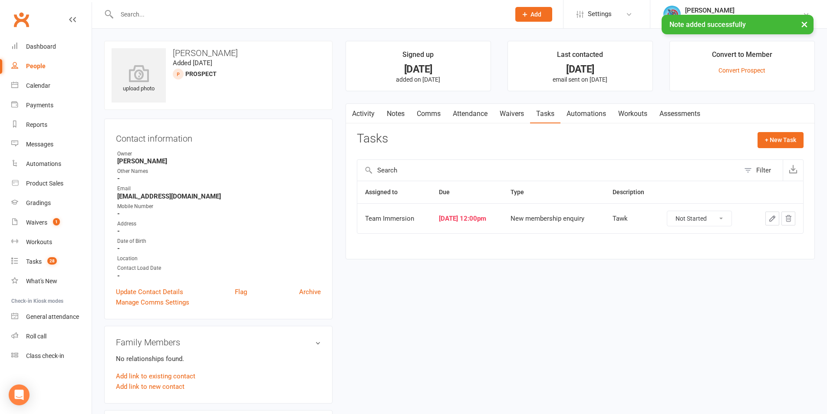
click at [767, 220] on button "button" at bounding box center [772, 218] width 14 height 14
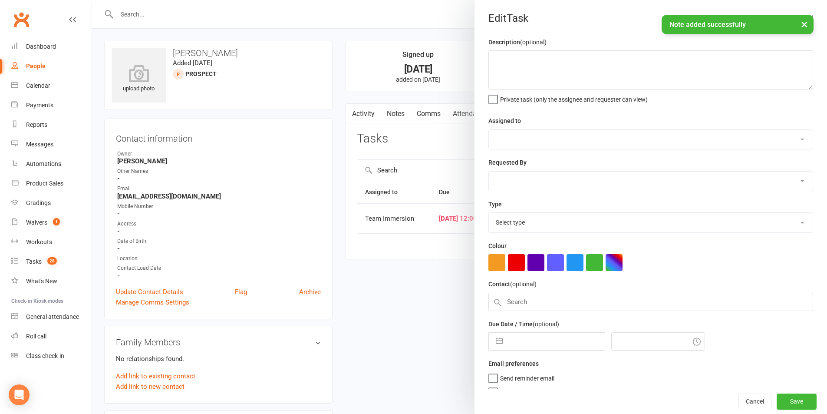
type textarea "Tawk"
select select "48837"
select select "48839"
type input "11 Oct 2025"
type input "12:00pm"
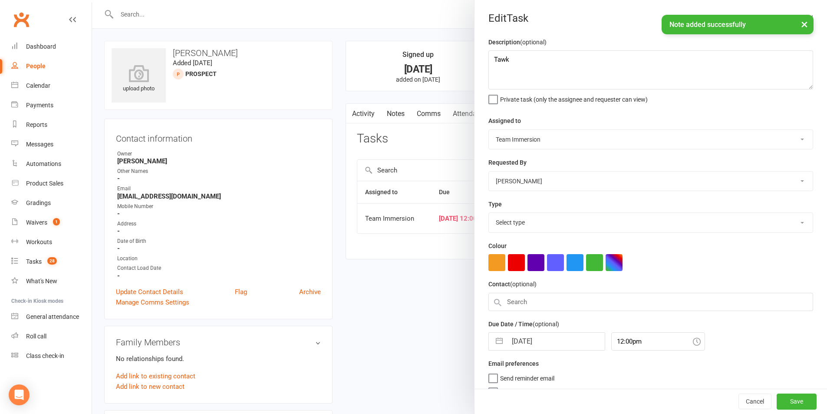
select select "27312"
click at [512, 342] on input "11 Oct 2025" at bounding box center [556, 338] width 98 height 17
select select "8"
select select "2025"
select select "9"
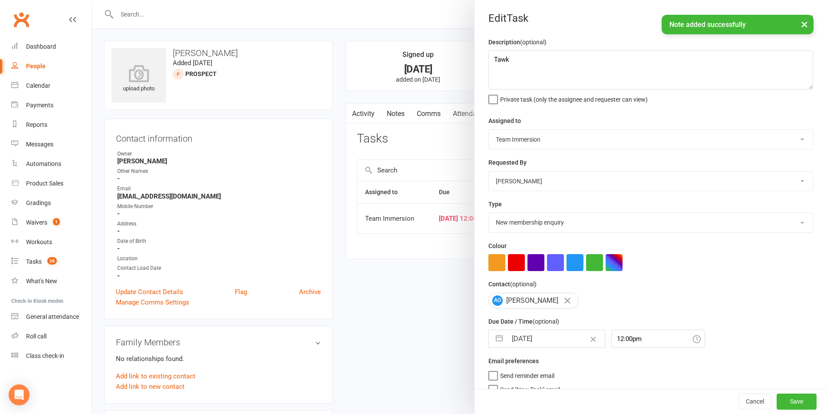
select select "2025"
select select "10"
select select "2025"
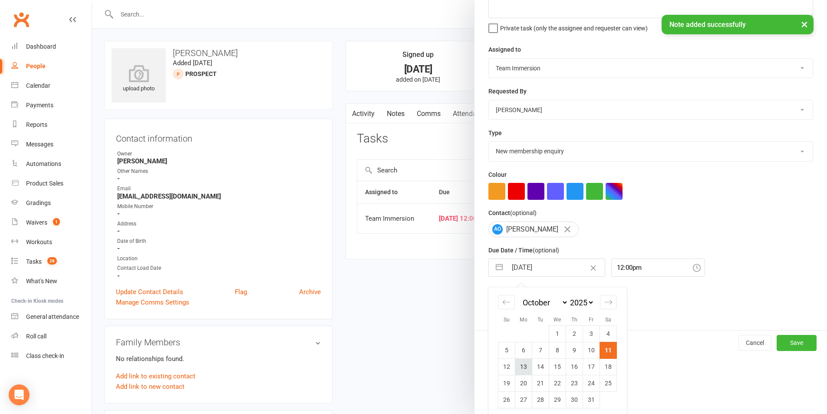
click at [517, 371] on td "13" at bounding box center [523, 366] width 17 height 16
type input "13 Oct 2025"
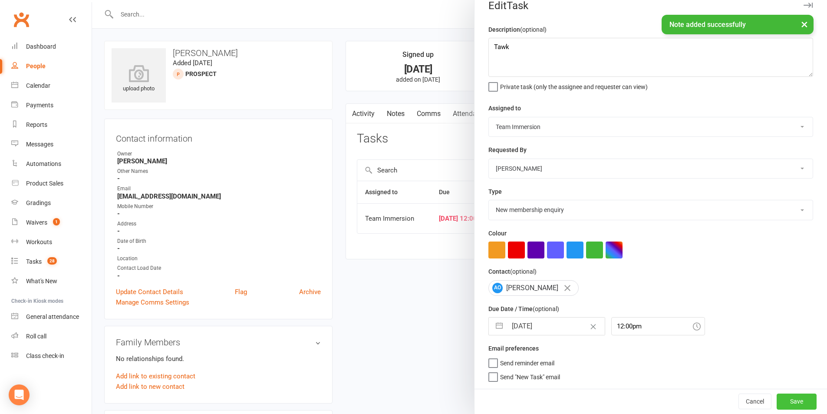
click at [784, 408] on button "Save" at bounding box center [796, 401] width 40 height 16
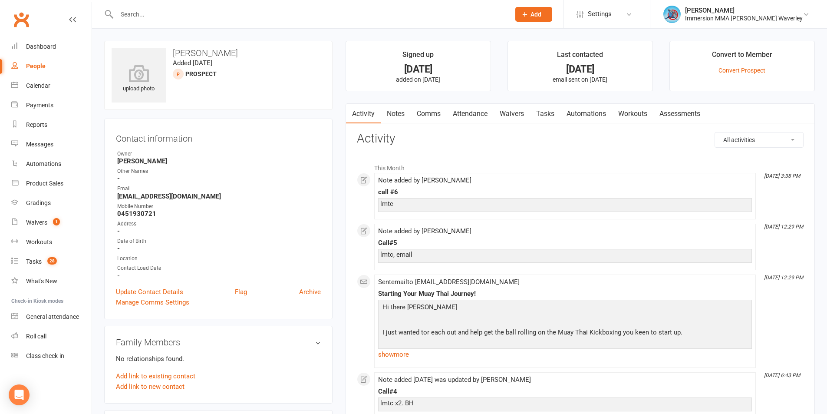
click at [404, 104] on link "Notes" at bounding box center [396, 114] width 30 height 20
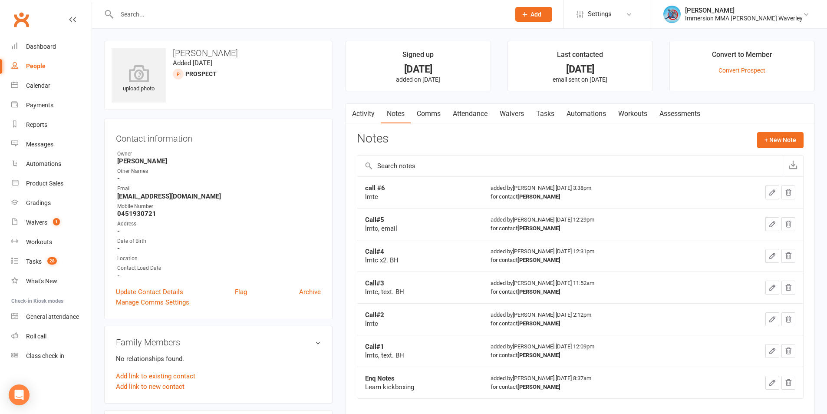
drag, startPoint x: 362, startPoint y: 179, endPoint x: 371, endPoint y: 184, distance: 10.7
click at [364, 179] on td "call #6 lmtc" at bounding box center [419, 192] width 125 height 32
click at [371, 184] on strong "call #6" at bounding box center [375, 188] width 20 height 8
click at [782, 138] on button "+ New Note" at bounding box center [780, 140] width 46 height 16
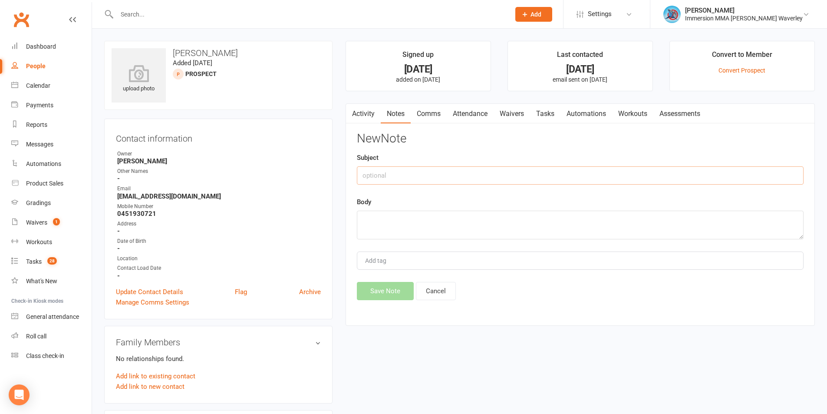
click at [429, 171] on input "text" at bounding box center [580, 175] width 447 height 18
type input "Call#7"
click at [388, 217] on textarea "lmtc, losat inerest" at bounding box center [580, 224] width 447 height 29
click at [396, 220] on textarea "lmtc, lost inerest" at bounding box center [580, 224] width 447 height 29
type textarea "lmtc, lost interest"
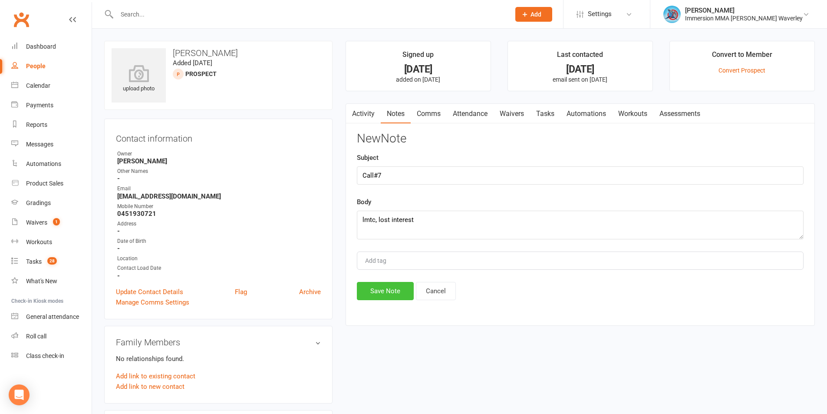
click at [388, 294] on button "Save Note" at bounding box center [385, 291] width 57 height 18
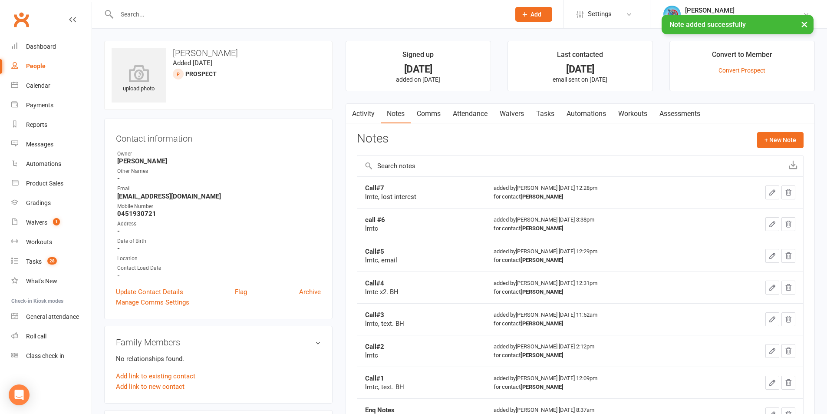
click at [425, 115] on link "Comms" at bounding box center [429, 114] width 36 height 20
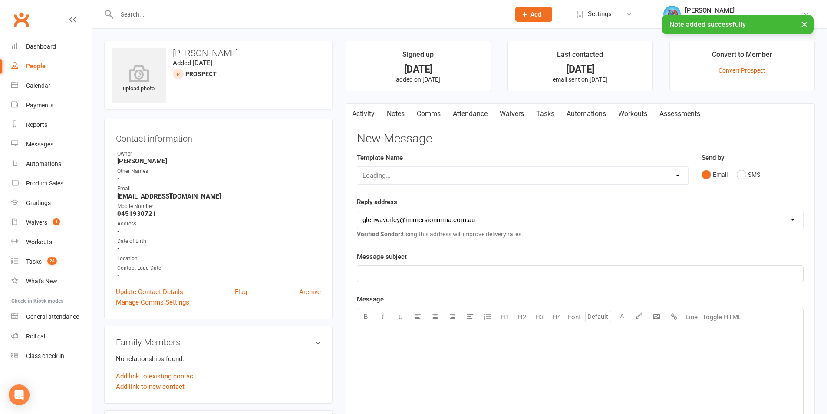
click at [412, 183] on div "Loading..." at bounding box center [523, 175] width 332 height 18
click at [412, 179] on select "Select Template [Email] Adult Appt Confirmation Email [SMS] Booking Confirmatio…" at bounding box center [522, 175] width 331 height 17
select select "16"
click at [357, 167] on select "Select Template [Email] Adult Appt Confirmation Email [SMS] Booking Confirmatio…" at bounding box center [522, 175] width 331 height 17
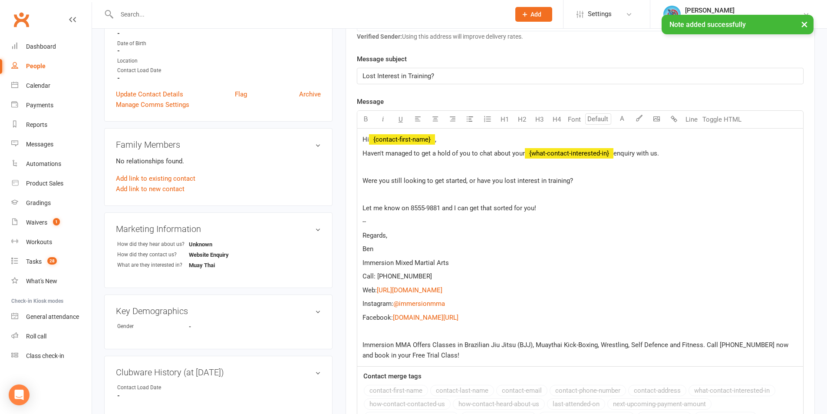
scroll to position [347, 0]
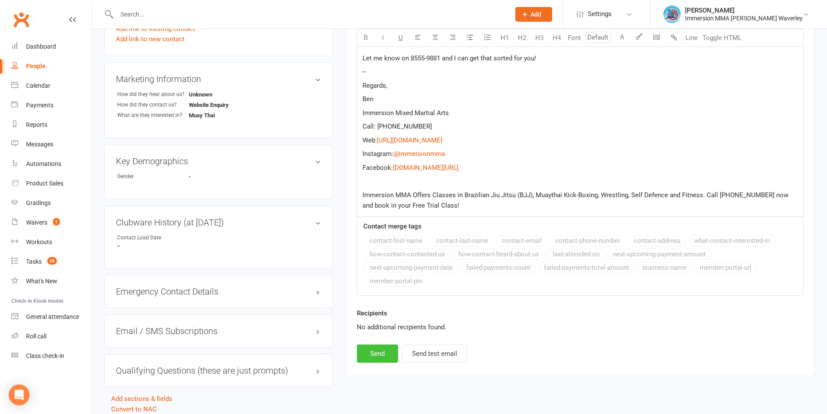
click at [384, 352] on button "Send" at bounding box center [377, 353] width 41 height 18
select select
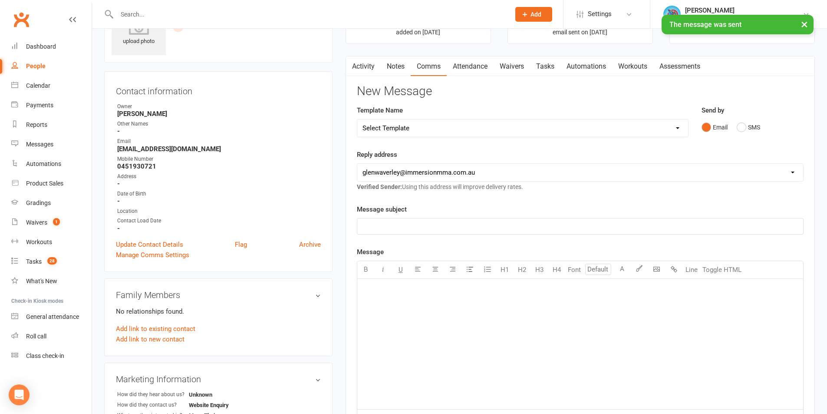
scroll to position [0, 0]
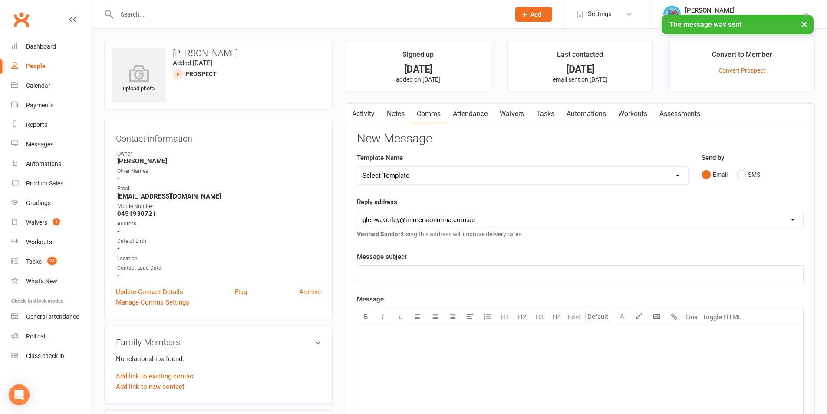
click at [546, 111] on link "Tasks" at bounding box center [545, 114] width 30 height 20
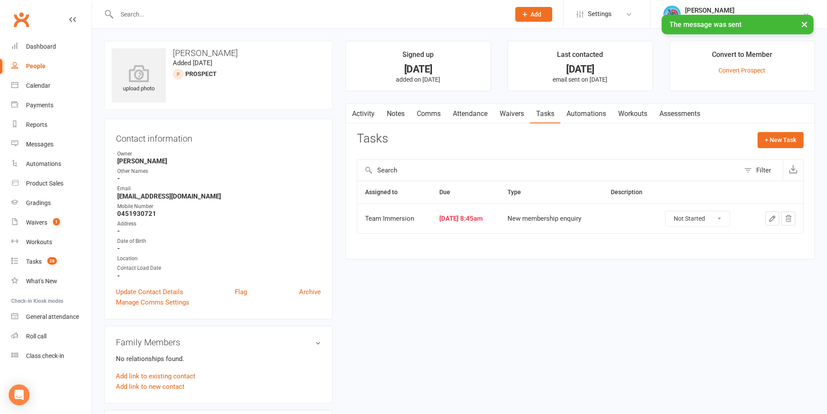
click at [772, 209] on td at bounding box center [776, 218] width 53 height 30
click at [774, 218] on icon "button" at bounding box center [772, 218] width 8 height 8
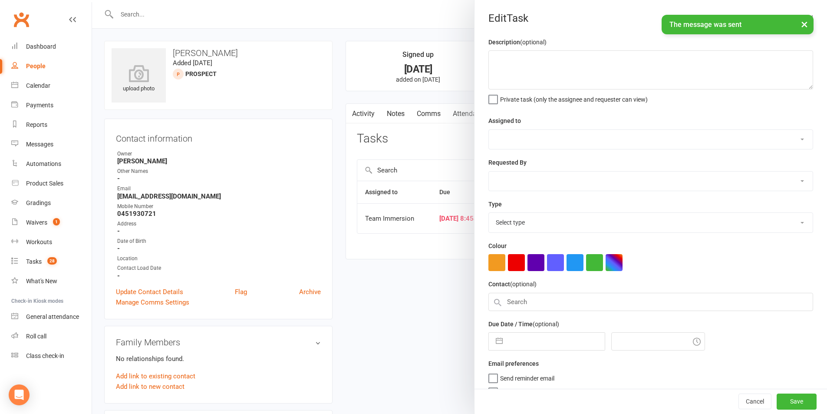
select select "48837"
select select "48840"
type input "11 Oct 2025"
type input "8:45am"
select select "27312"
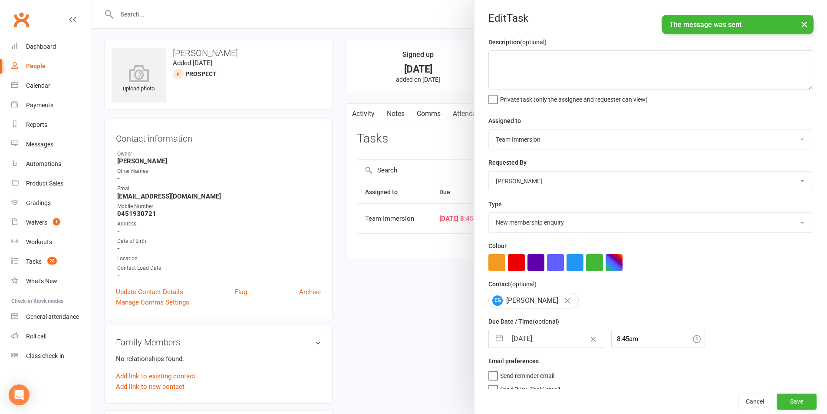
click at [550, 344] on input "11 Oct 2025" at bounding box center [556, 338] width 98 height 17
select select "8"
select select "2025"
select select "9"
select select "2025"
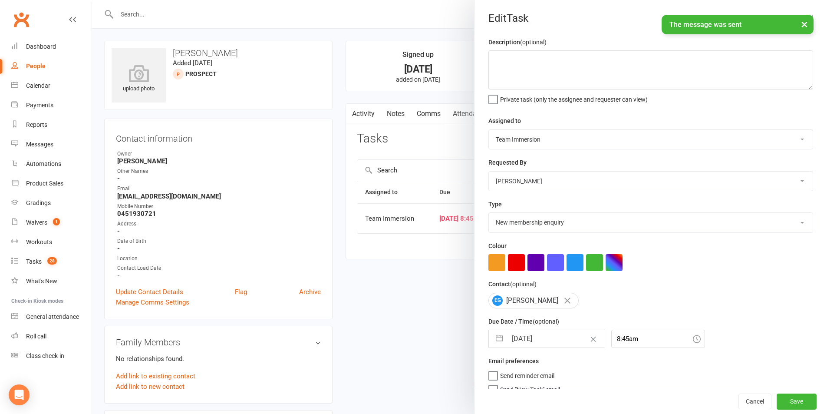
select select "10"
select select "2025"
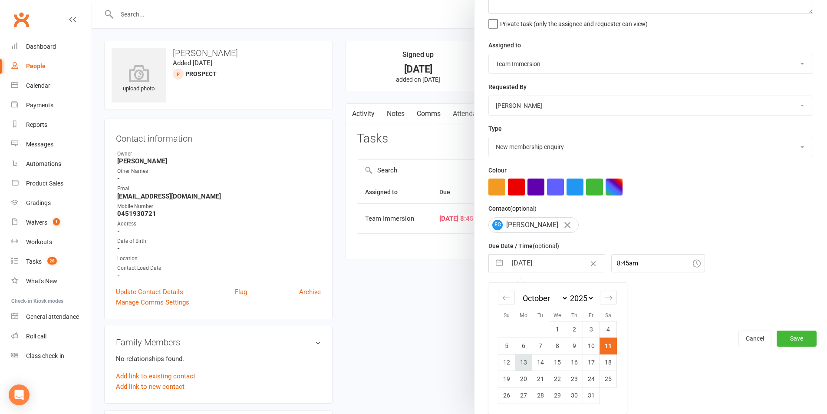
scroll to position [79, 0]
click at [522, 362] on td "13" at bounding box center [523, 362] width 17 height 16
type input "13 Oct 2025"
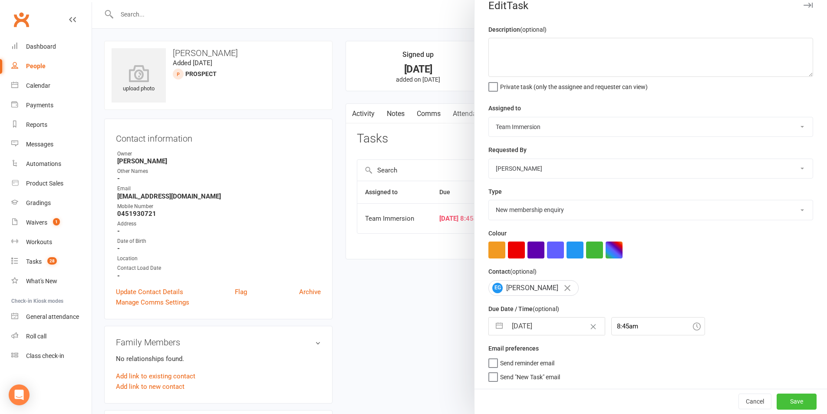
click at [776, 400] on button "Save" at bounding box center [796, 401] width 40 height 16
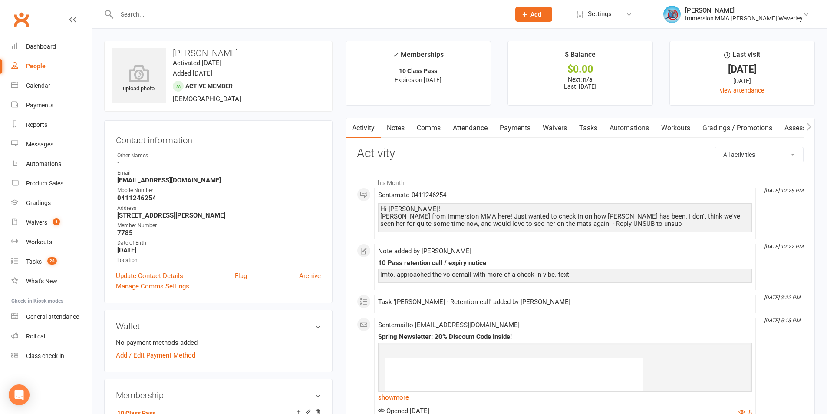
click at [599, 131] on link "Tasks" at bounding box center [588, 128] width 30 height 20
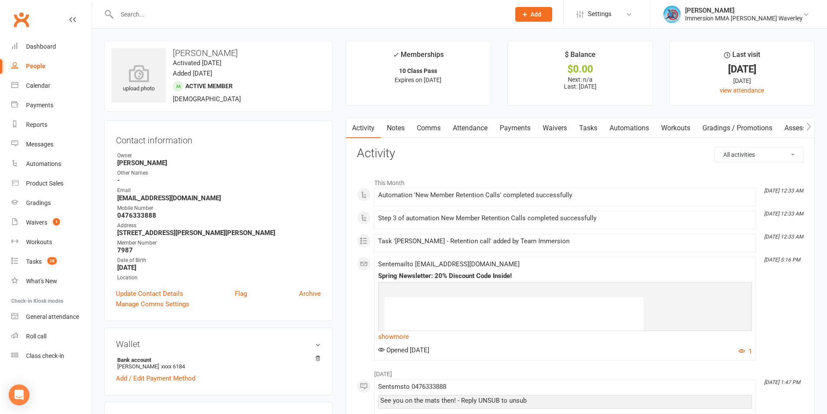
click at [391, 127] on link "Notes" at bounding box center [396, 128] width 30 height 20
